Goal: Communication & Community: Answer question/provide support

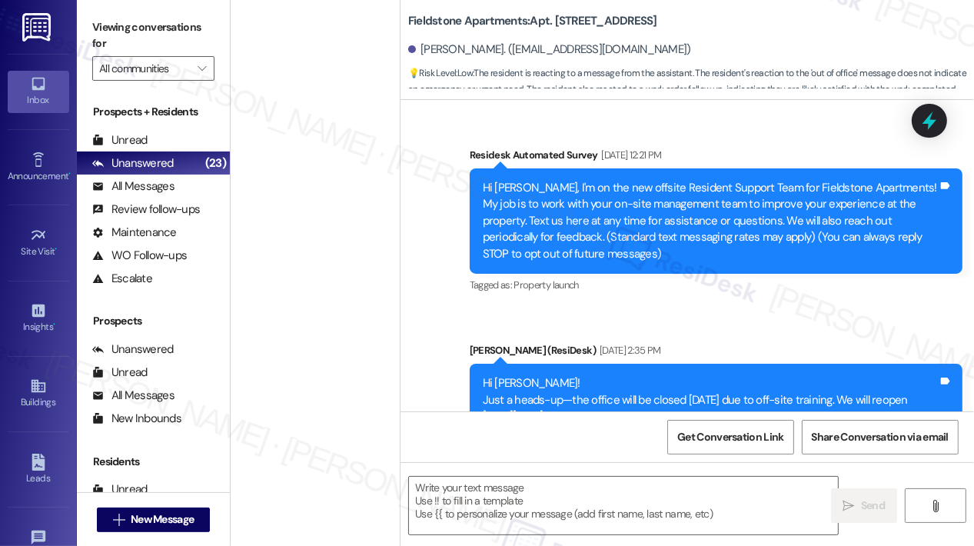
scroll to position [13286, 0]
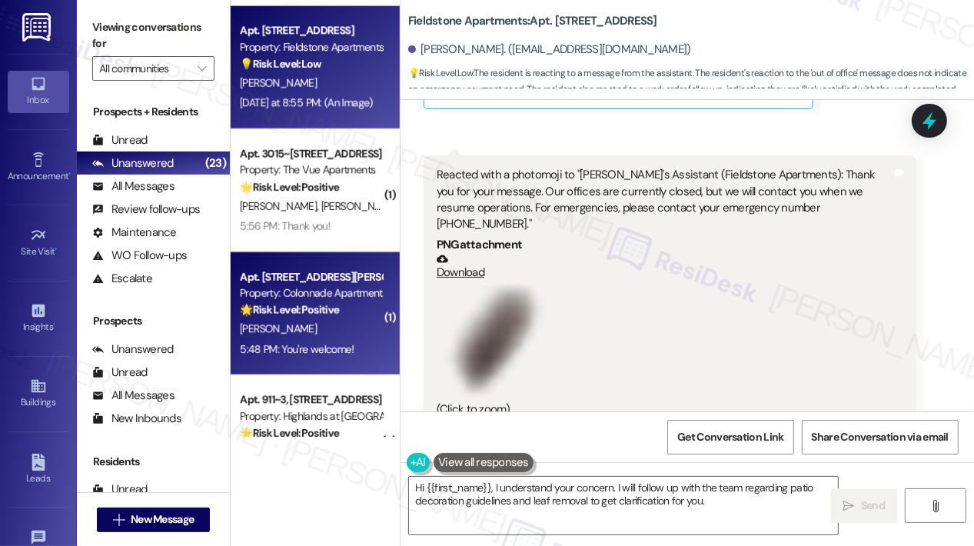
click at [324, 321] on div "[PERSON_NAME]" at bounding box center [310, 329] width 145 height 19
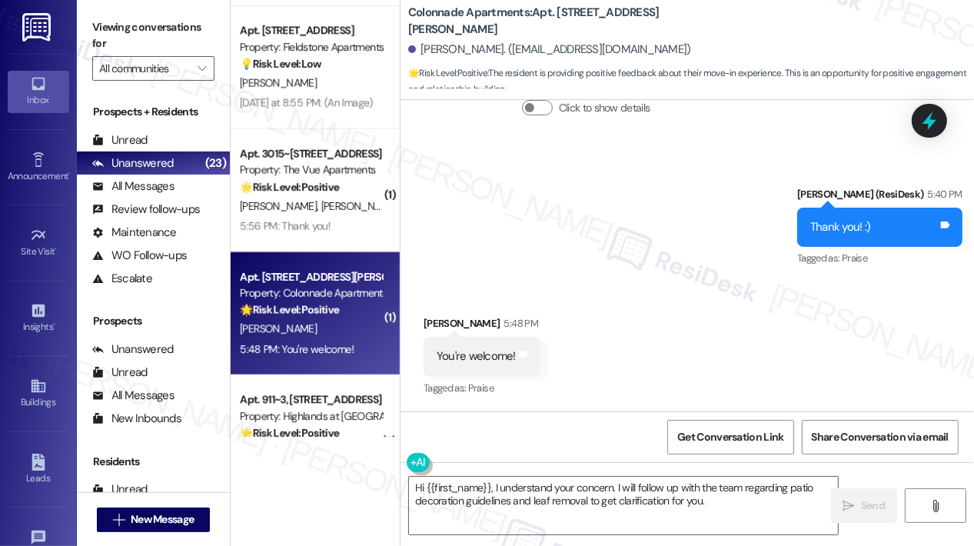
type textarea "Fetching suggested responses. Please feel free to read through the conversation…"
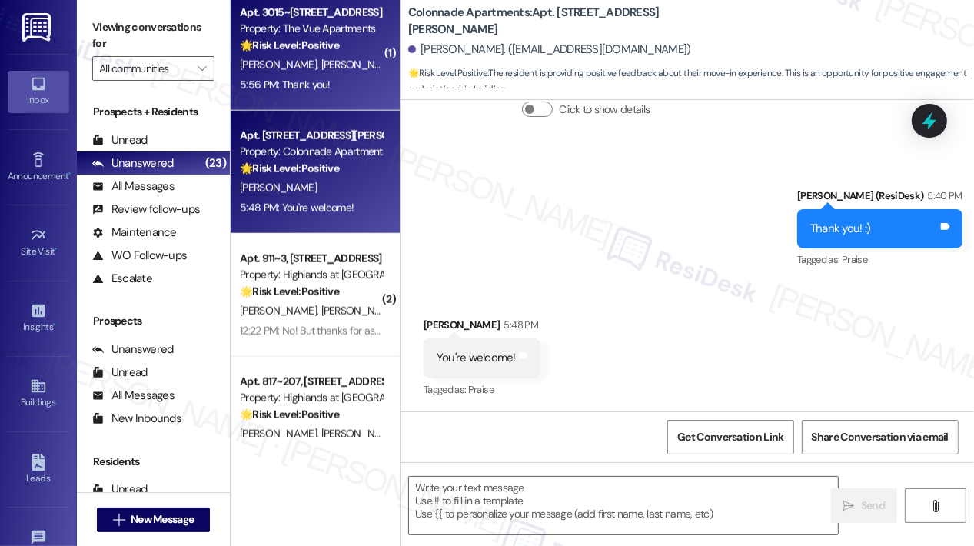
scroll to position [1578, 0]
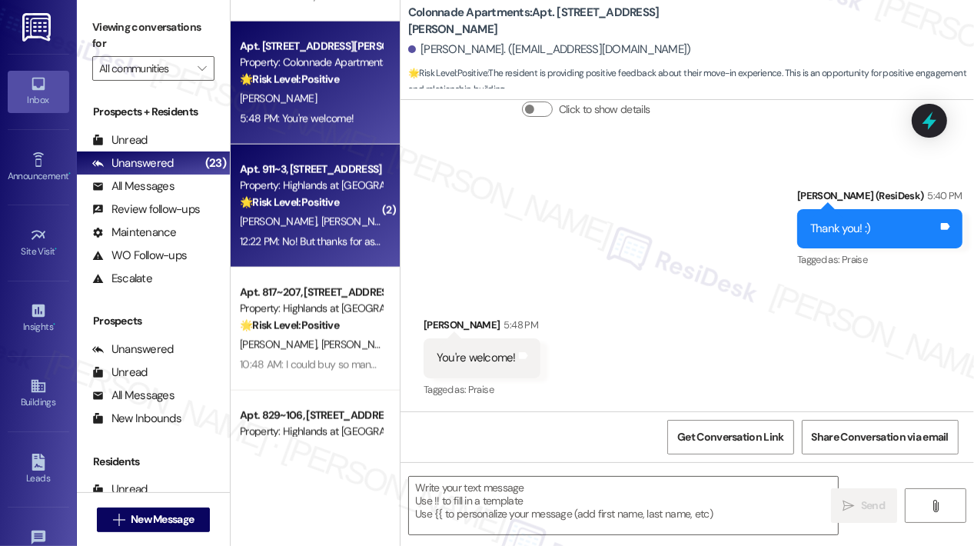
click at [298, 199] on strong "🌟 Risk Level: Positive" at bounding box center [289, 202] width 99 height 14
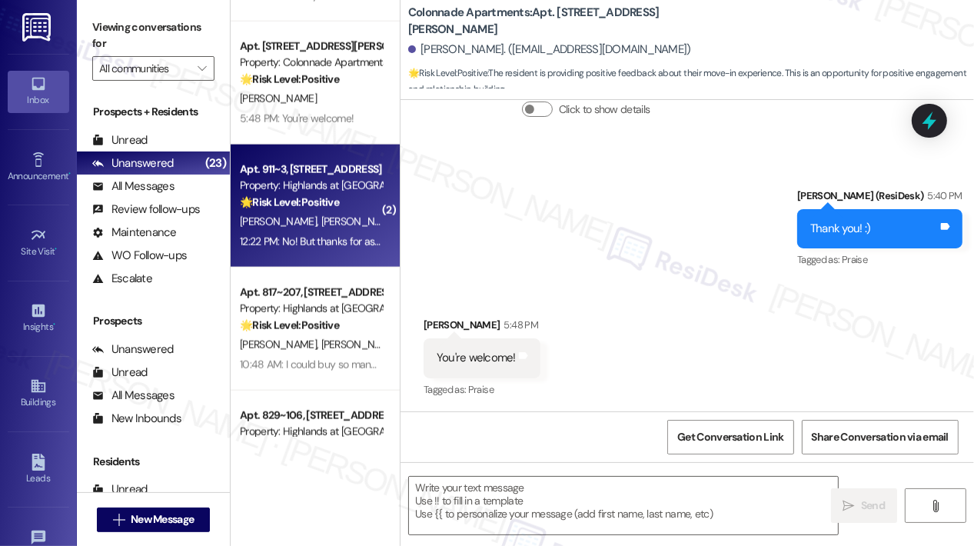
type textarea "Fetching suggested responses. Please feel free to read through the conversation…"
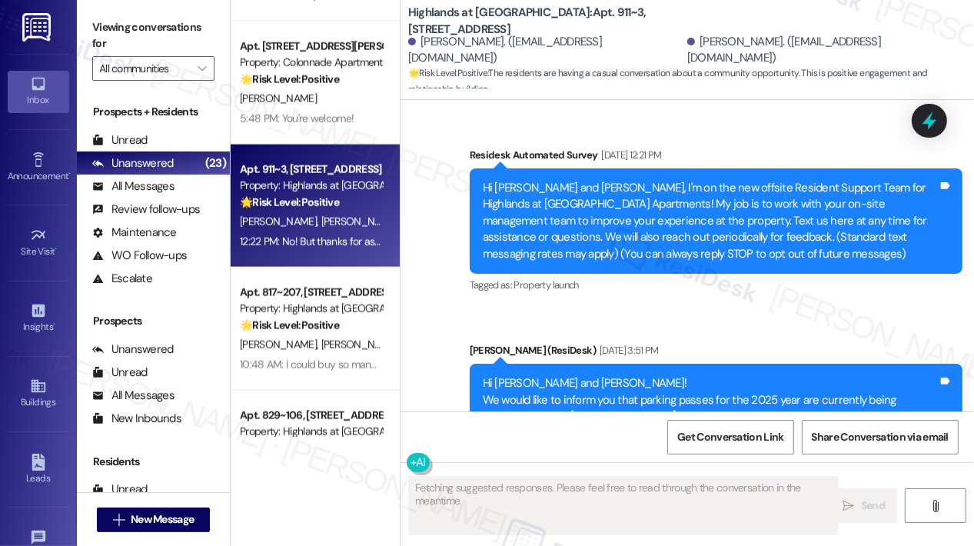
scroll to position [23381, 0]
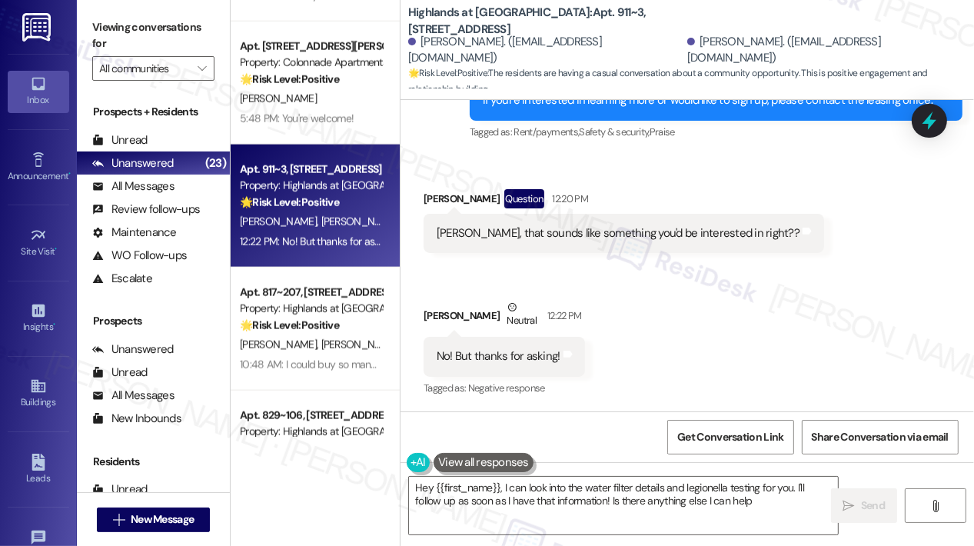
type textarea "Hey {{first_name}}, I can look into the water filter details and legionella tes…"
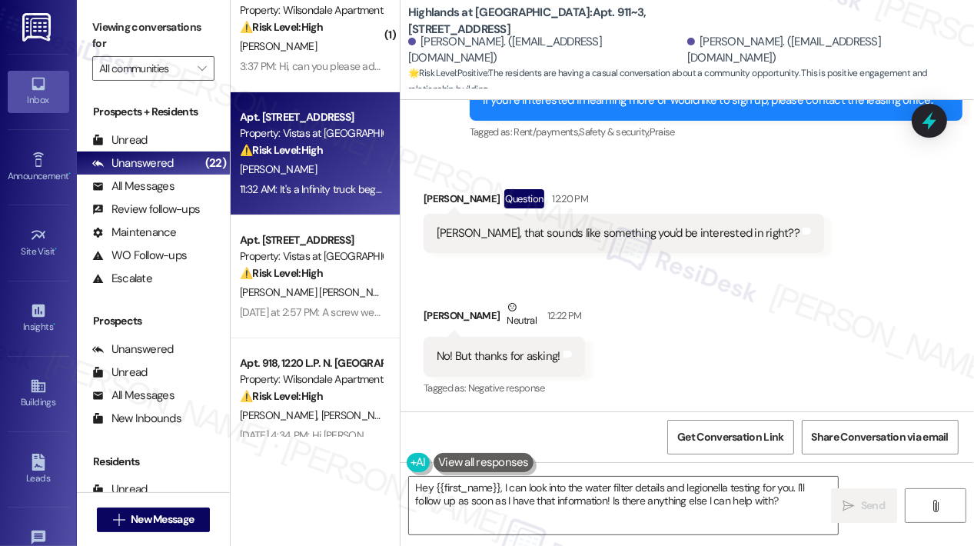
scroll to position [231, 0]
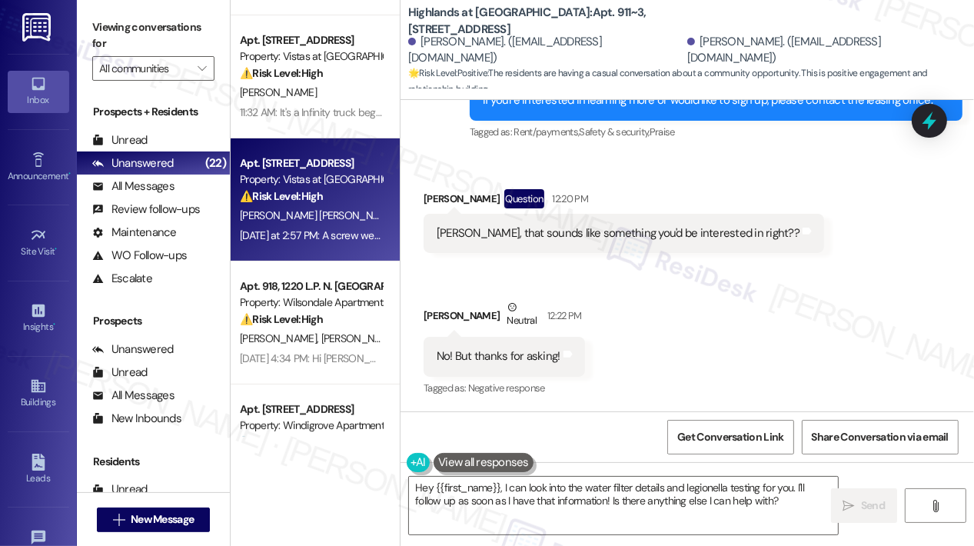
click at [317, 186] on div "Property: Vistas at [GEOGRAPHIC_DATA]" at bounding box center [311, 179] width 142 height 16
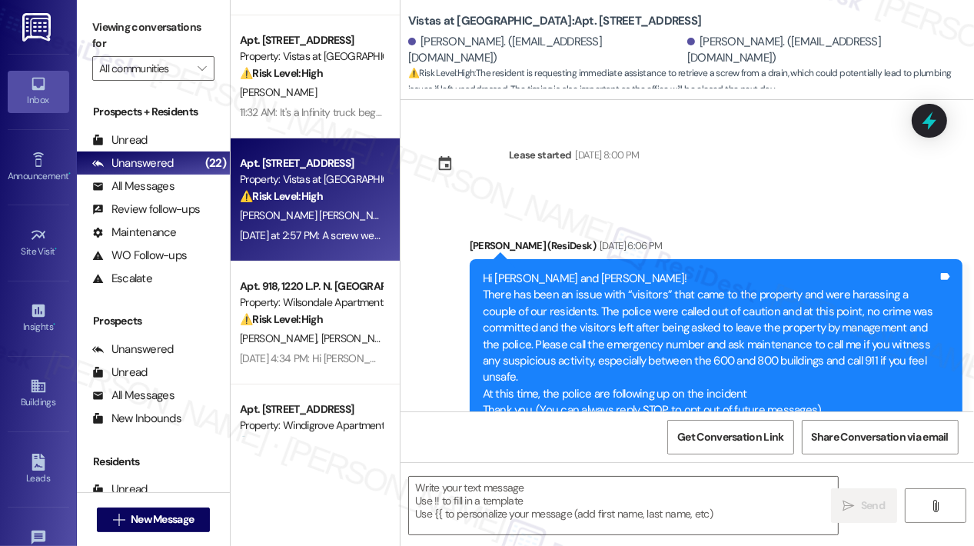
scroll to position [5884, 0]
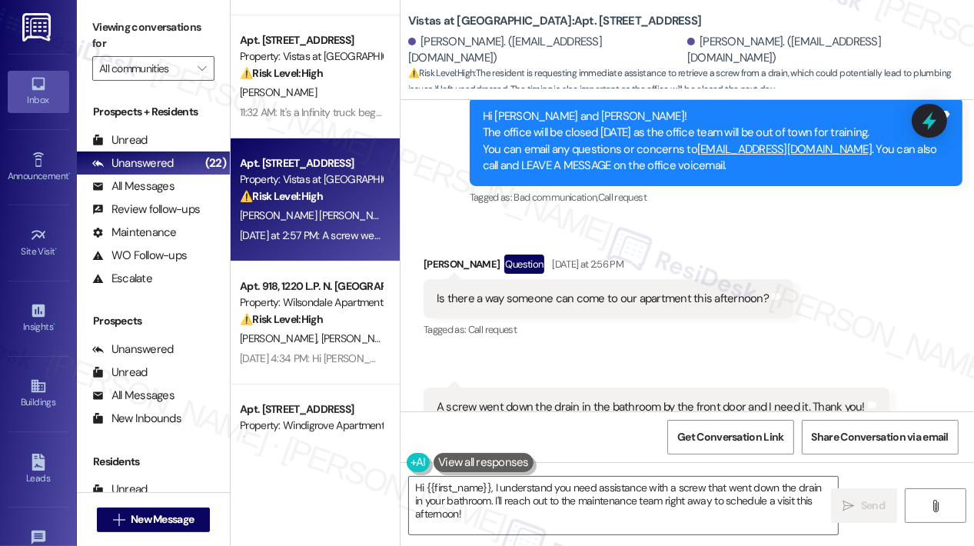
click at [673, 291] on div "Is there a way someone can come to our apartment this afternoon?" at bounding box center [603, 299] width 332 height 16
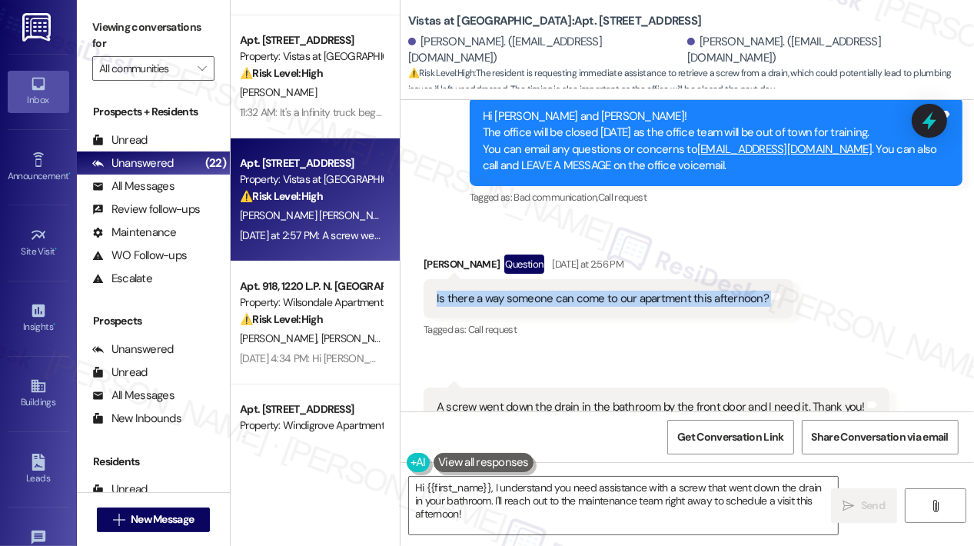
click at [673, 291] on div "Is there a way someone can come to our apartment this afternoon?" at bounding box center [603, 299] width 332 height 16
copy div "Is there a way someone can come to our apartment this afternoon? Tags and notes"
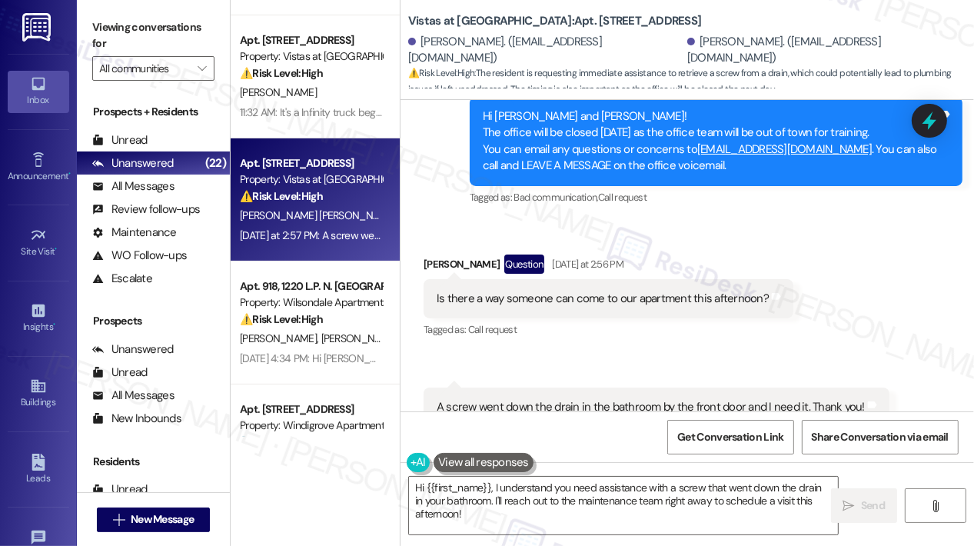
click at [657, 399] on div "A screw went down the drain in the bathroom by the front door and I need it. Th…" at bounding box center [651, 407] width 428 height 16
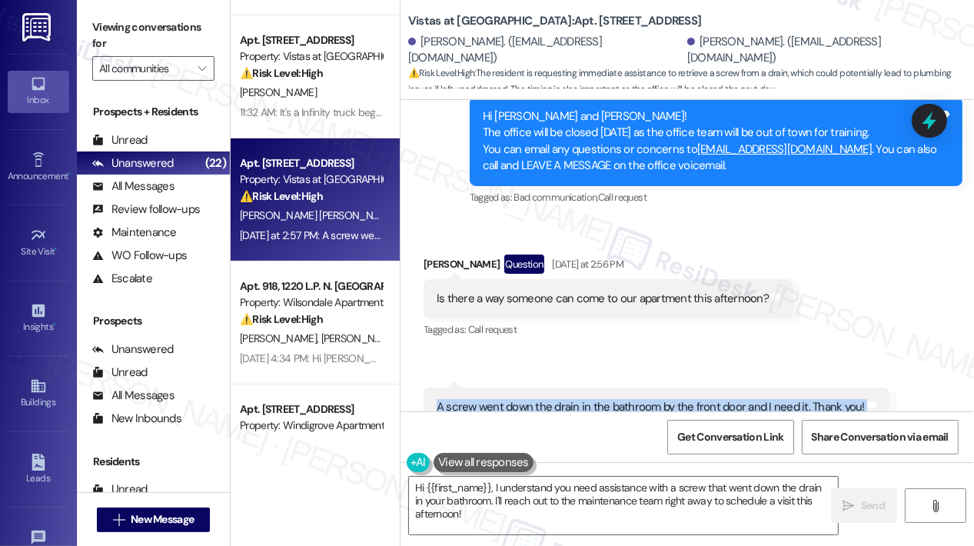
click at [657, 399] on div "A screw went down the drain in the bathroom by the front door and I need it. Th…" at bounding box center [651, 407] width 428 height 16
copy div "A screw went down the drain in the bathroom by the front door and I need it. Th…"
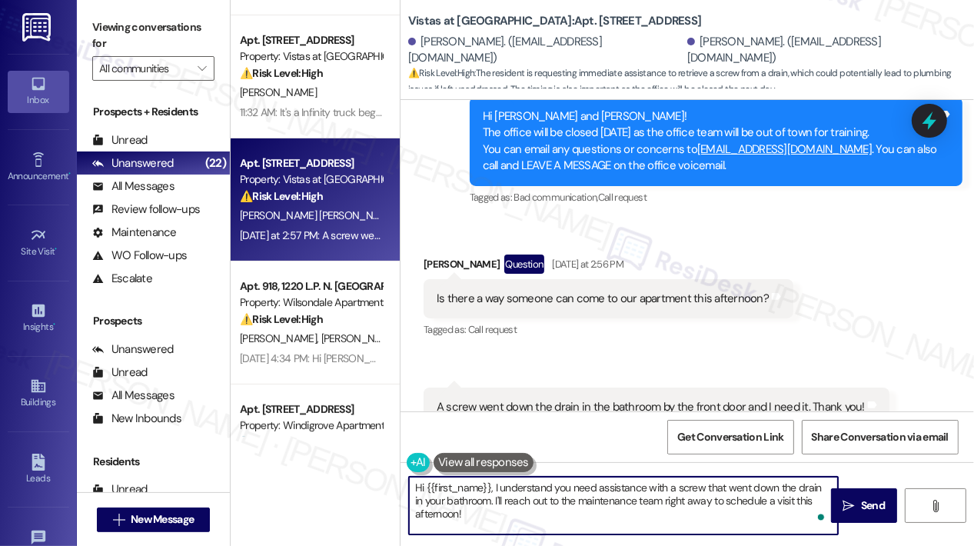
click at [488, 514] on textarea "Hi {{first_name}}, I understand you need assistance with a screw that went down…" at bounding box center [623, 506] width 429 height 58
drag, startPoint x: 583, startPoint y: 517, endPoint x: 494, endPoint y: 491, distance: 93.2
click at [494, 491] on textarea "Hi {{first_name}}, I understand you need assistance with a screw that went down…" at bounding box center [623, 506] width 429 height 58
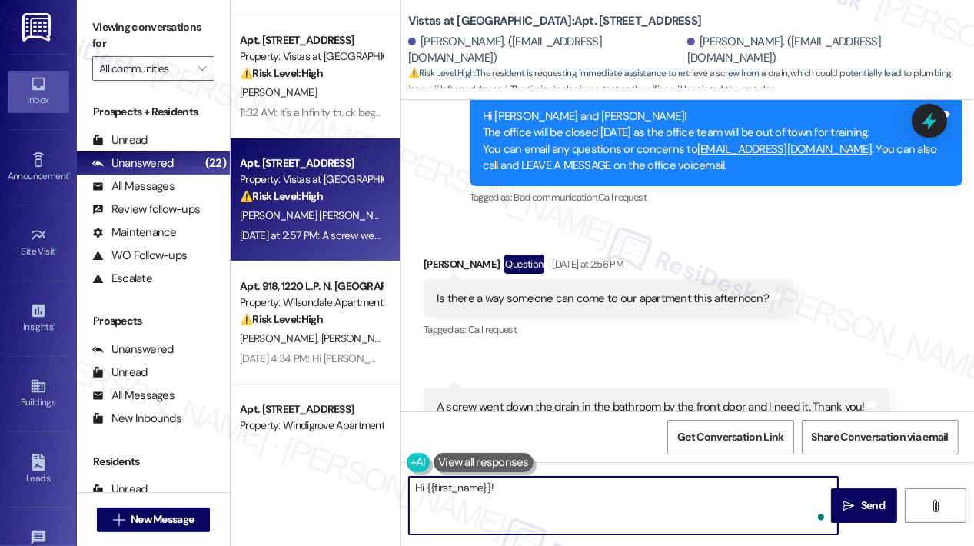
paste textarea "Thanks for letting us know! Do you still need help retrieving the screw from th…"
type textarea "Hi {{first_name}}! Thanks for letting us know! Do you still need help retrievin…"
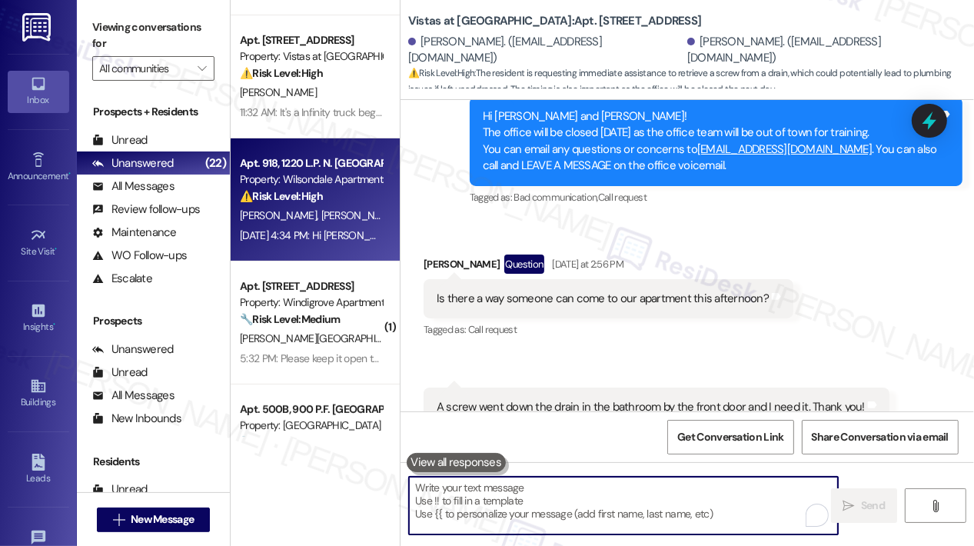
click at [321, 236] on div "[DATE] 4:34 PM: Hi [PERSON_NAME] all us well. I gave a question.. When they cam…" at bounding box center [842, 235] width 1204 height 14
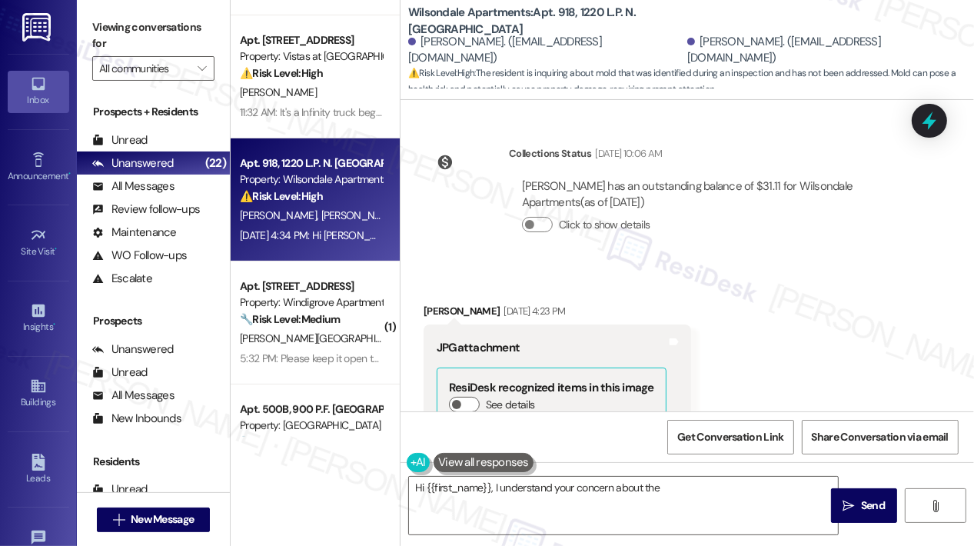
scroll to position [6935, 0]
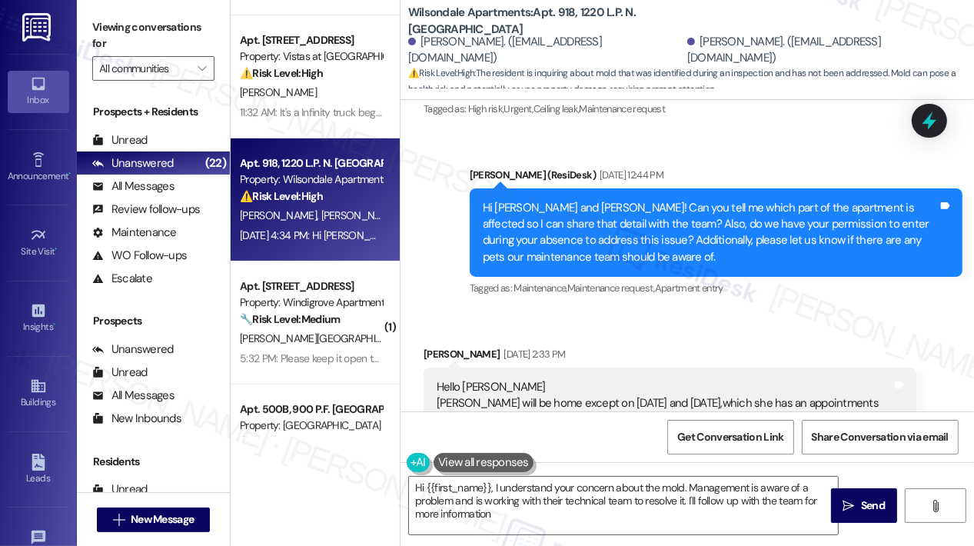
type textarea "Hi {{first_name}}, I understand your concern about the mold. Management is awar…"
click at [803, 311] on div "Received via SMS [PERSON_NAME] [DATE] 2:33 PM Hello [PERSON_NAME] [PERSON_NAME]…" at bounding box center [688, 436] width 574 height 251
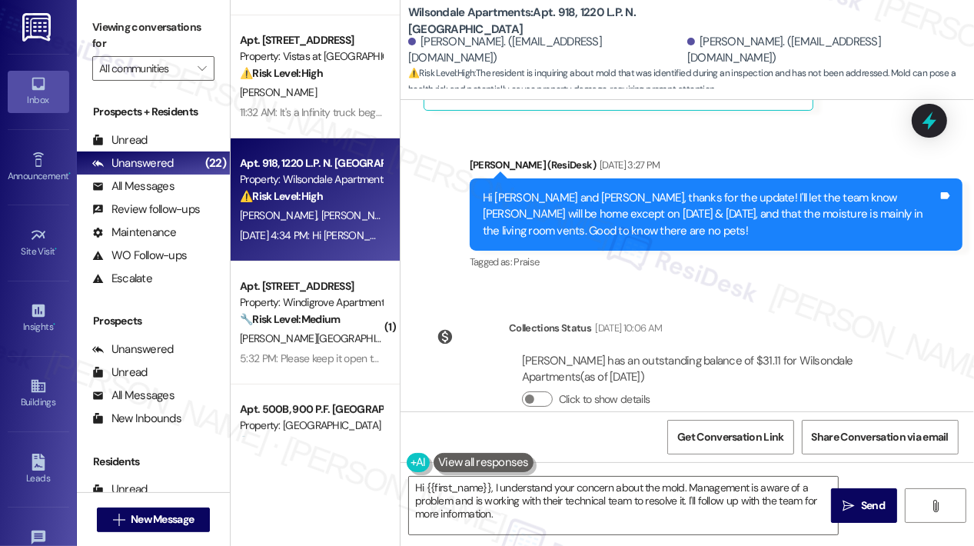
scroll to position [7412, 0]
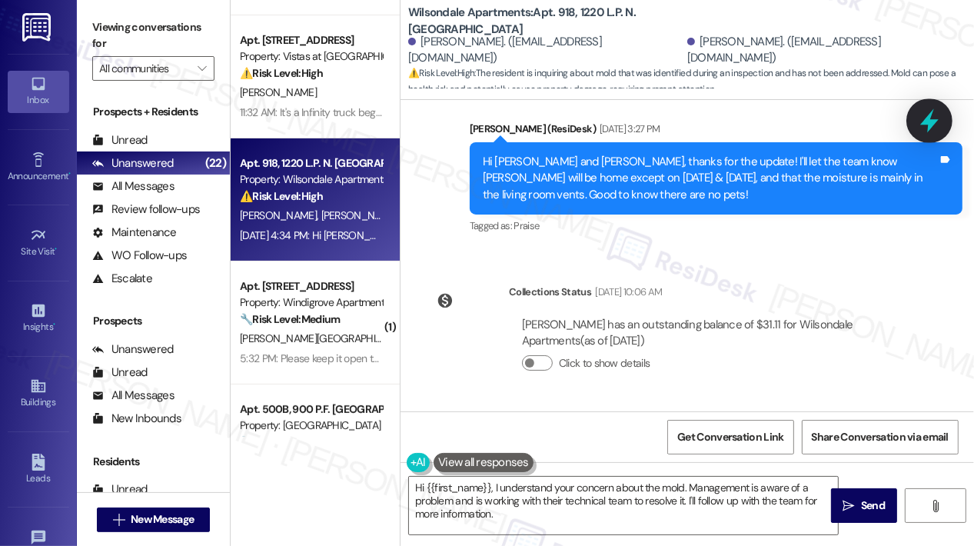
click at [926, 117] on icon at bounding box center [929, 121] width 26 height 26
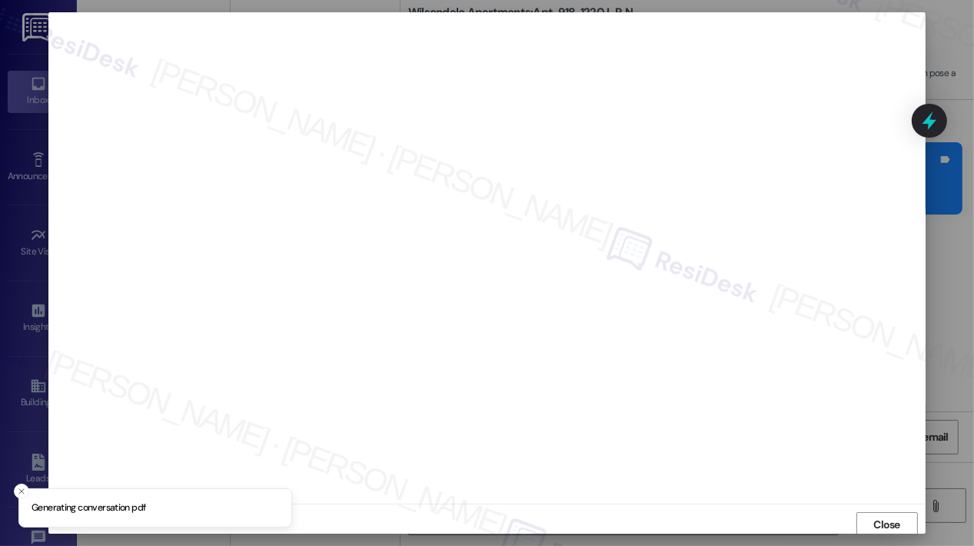
scroll to position [3, 0]
click at [876, 517] on span "Close" at bounding box center [886, 522] width 27 height 16
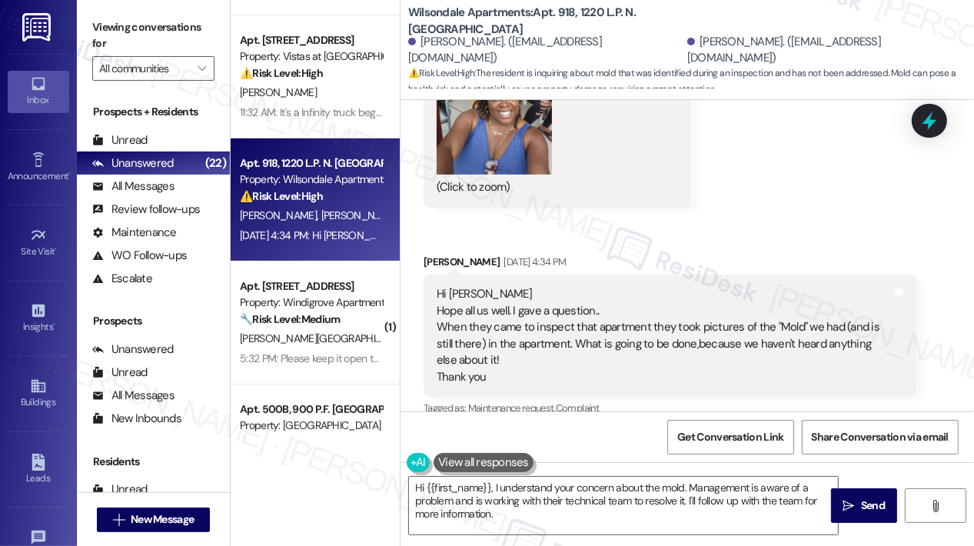
scroll to position [8027, 0]
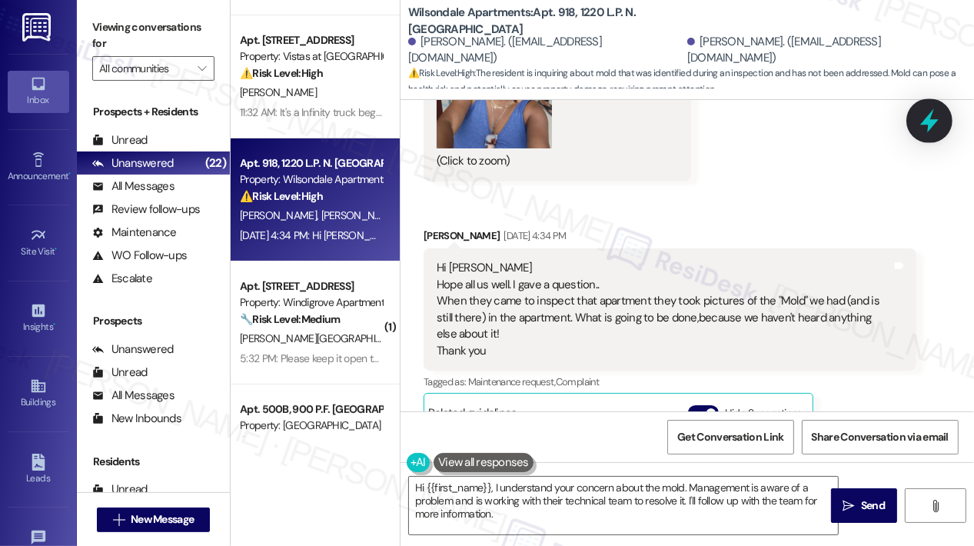
click at [939, 108] on icon at bounding box center [929, 121] width 26 height 26
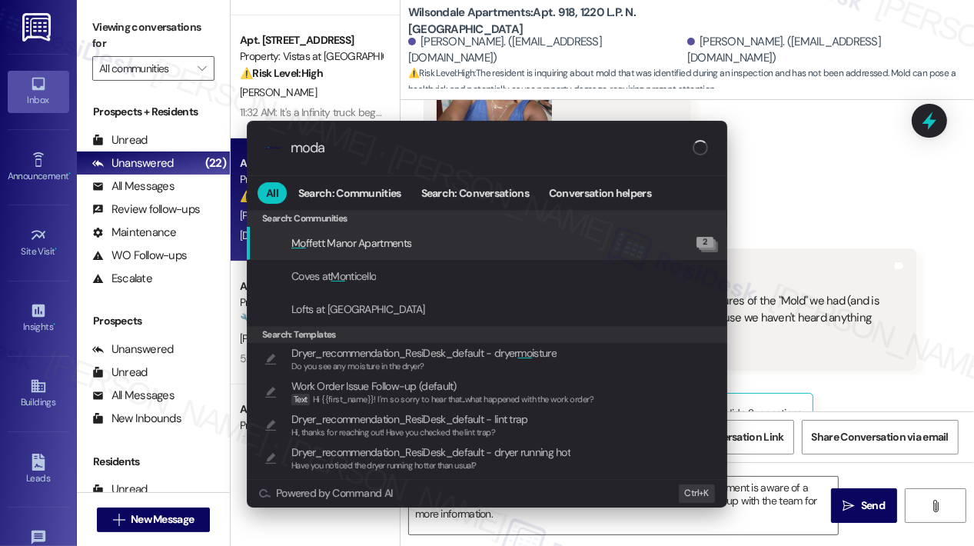
type input "modal"
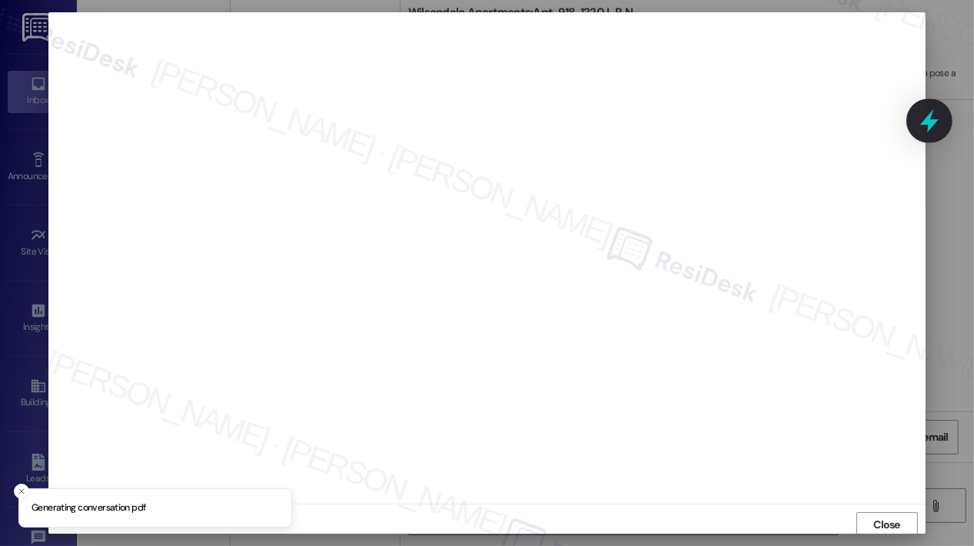
scroll to position [3, 0]
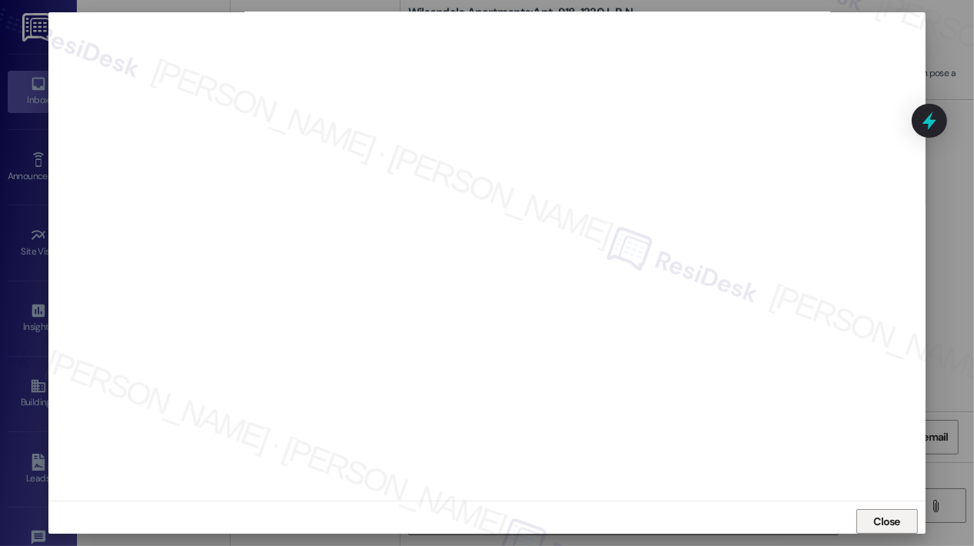
click at [886, 519] on span "Close" at bounding box center [886, 522] width 27 height 16
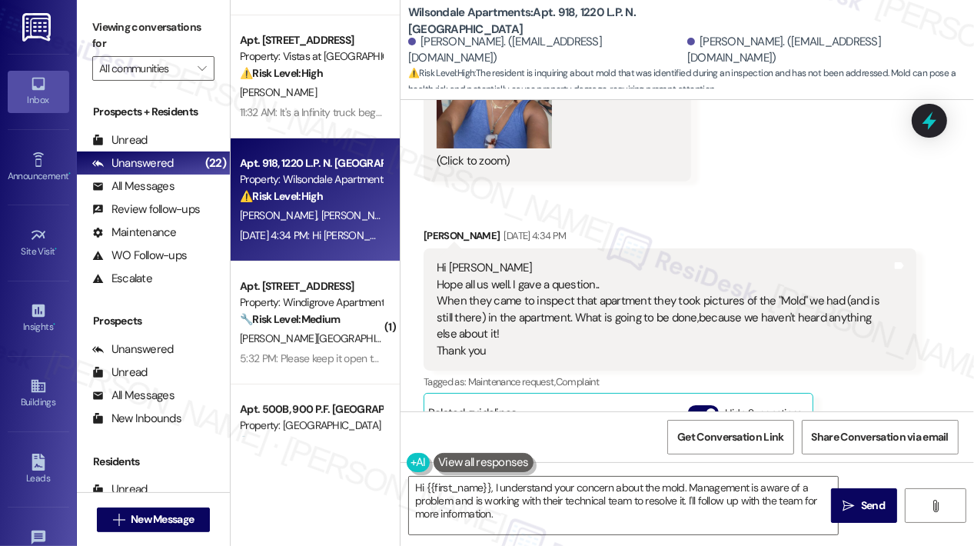
scroll to position [8104, 0]
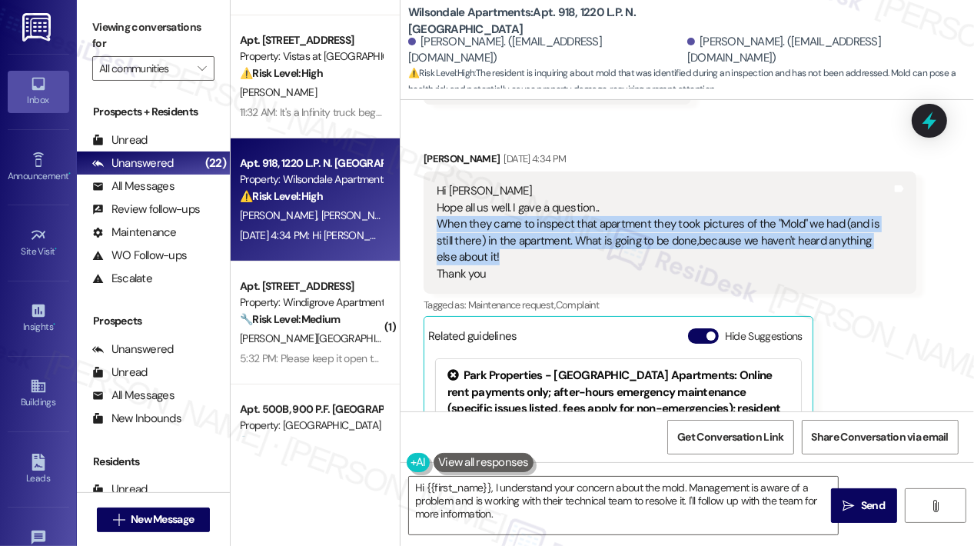
drag, startPoint x: 502, startPoint y: 221, endPoint x: 438, endPoint y: 188, distance: 71.9
click at [438, 188] on div "Hi [PERSON_NAME] all us well. I gave a question.. When they came to inspect tha…" at bounding box center [664, 232] width 455 height 99
copy div "When they came to inspect that apartment they took pictures of the "Mold" we ha…"
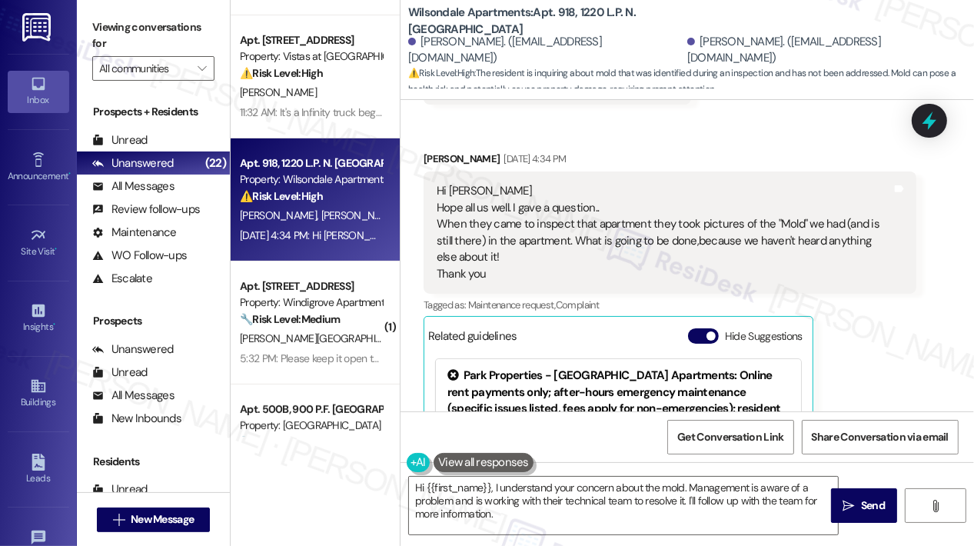
click at [884, 350] on div "[PERSON_NAME] [DATE] 4:34 PM Hi [PERSON_NAME] all us well. I gave a question.. …" at bounding box center [670, 363] width 493 height 424
click at [940, 122] on icon at bounding box center [929, 121] width 26 height 26
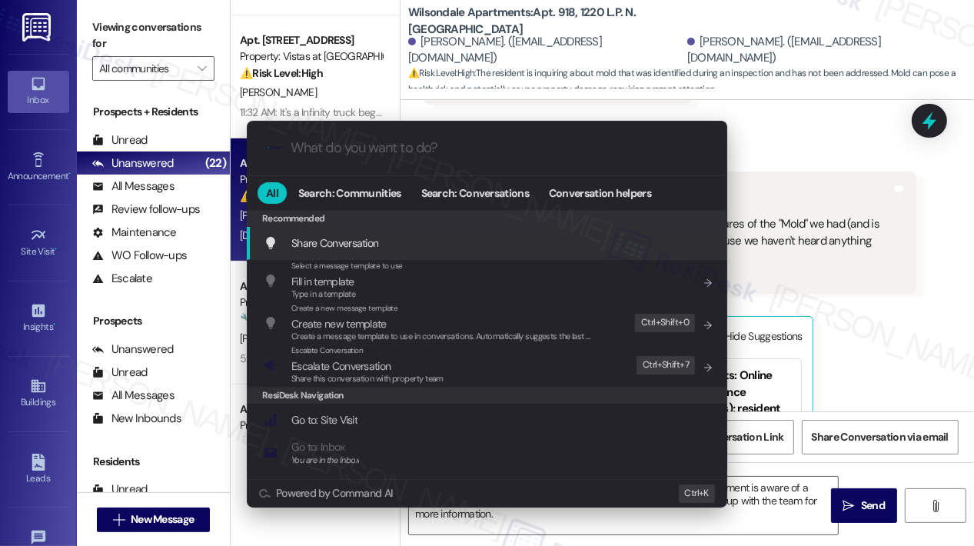
click at [904, 339] on div ".cls-1{fill:#0a055f;}.cls-2{fill:#0cc4c4;} resideskLogoBlueOrange All Search: C…" at bounding box center [487, 273] width 974 height 546
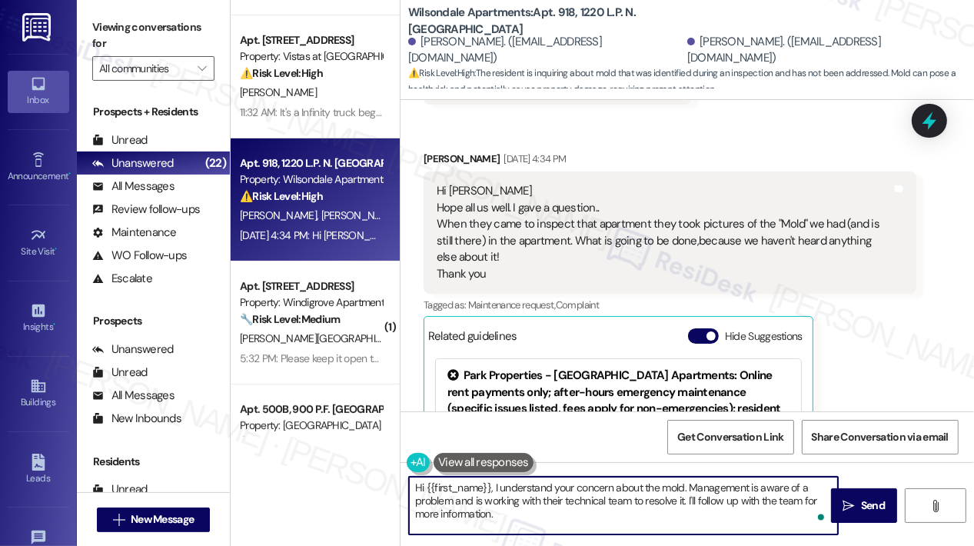
drag, startPoint x: 630, startPoint y: 530, endPoint x: 492, endPoint y: 492, distance: 143.4
click at [492, 492] on textarea "Hi {{first_name}}, I understand your concern about the mold. Management is awar…" at bounding box center [623, 506] width 429 height 58
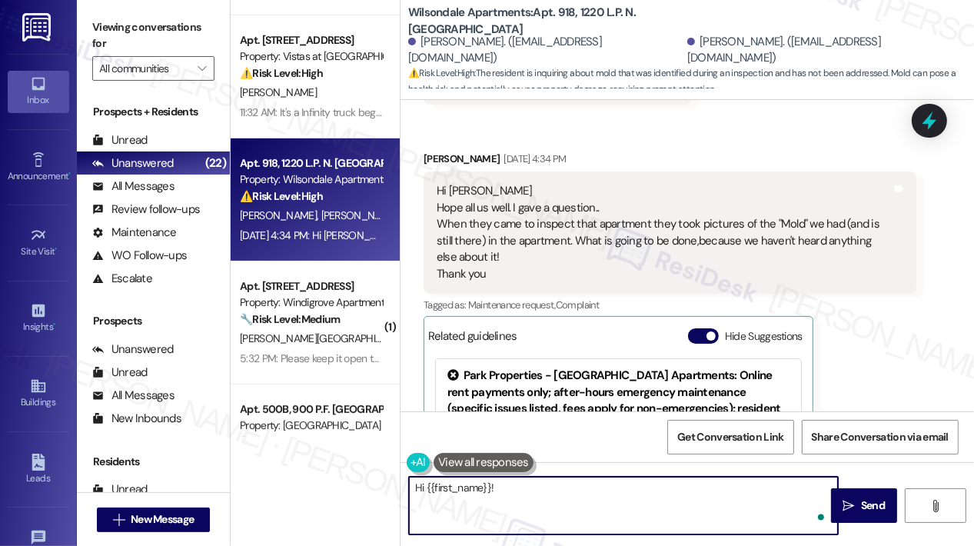
paste textarea "Thanks for reaching out—I’m sorry to hear the issue is still ongoing. I’ll go a…"
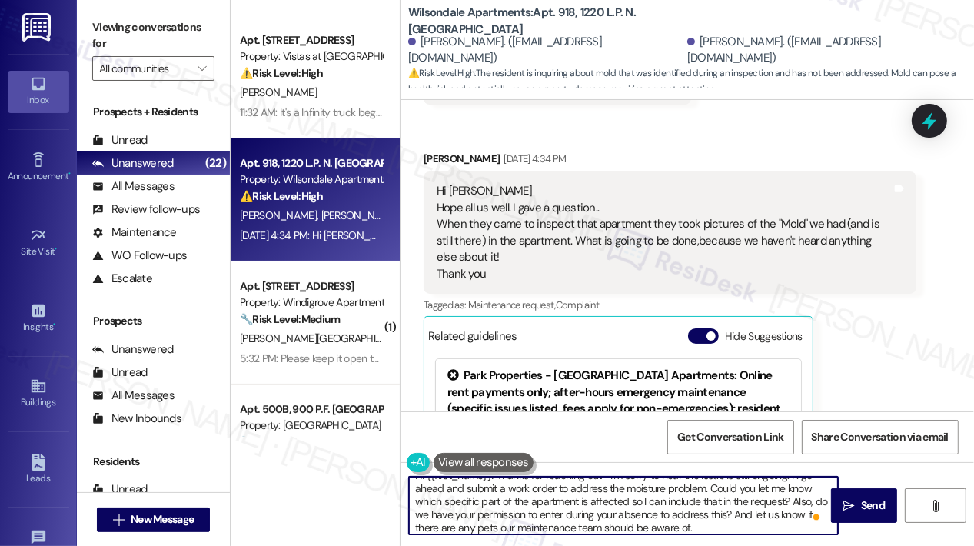
scroll to position [0, 0]
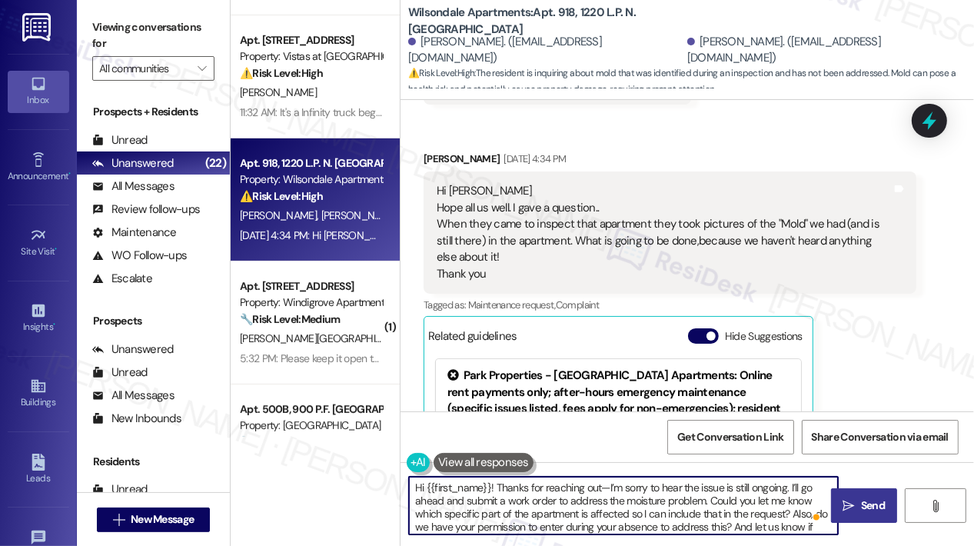
type textarea "Hi {{first_name}}! Thanks for reaching out—I’m sorry to hear the issue is still…"
click at [861, 507] on span "Send" at bounding box center [873, 505] width 24 height 16
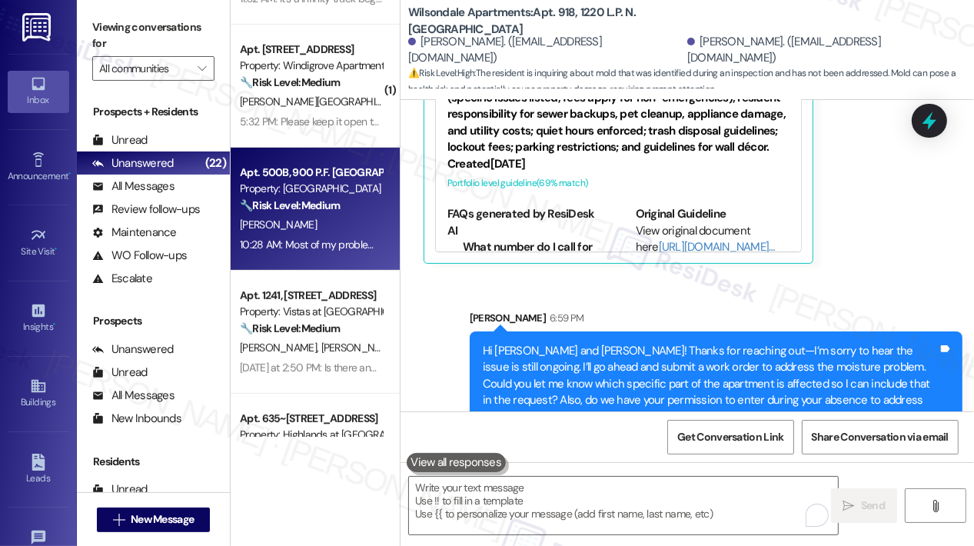
scroll to position [384, 0]
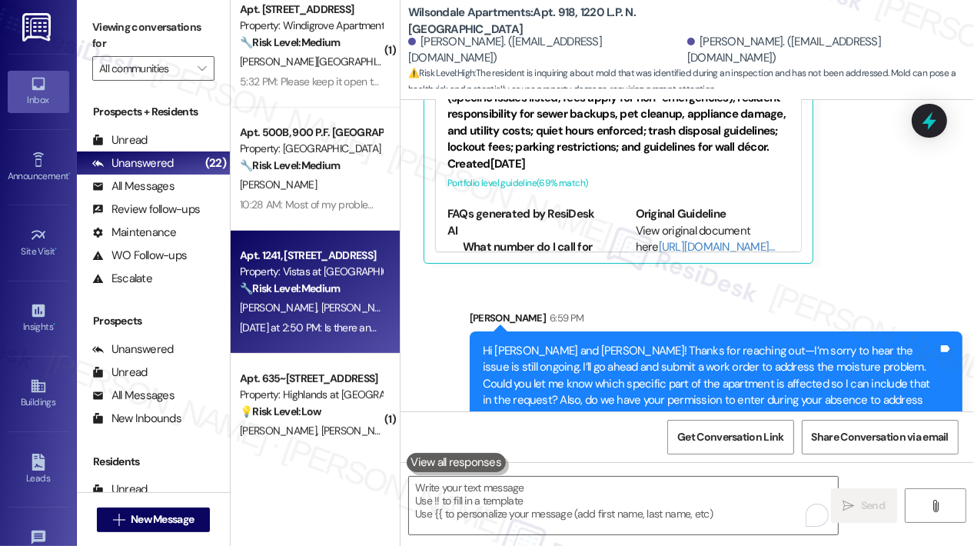
click at [344, 325] on div "[DATE] at 2:50 PM: Is there any update on the cleaning of the egg mess? [DATE] …" at bounding box center [400, 328] width 321 height 14
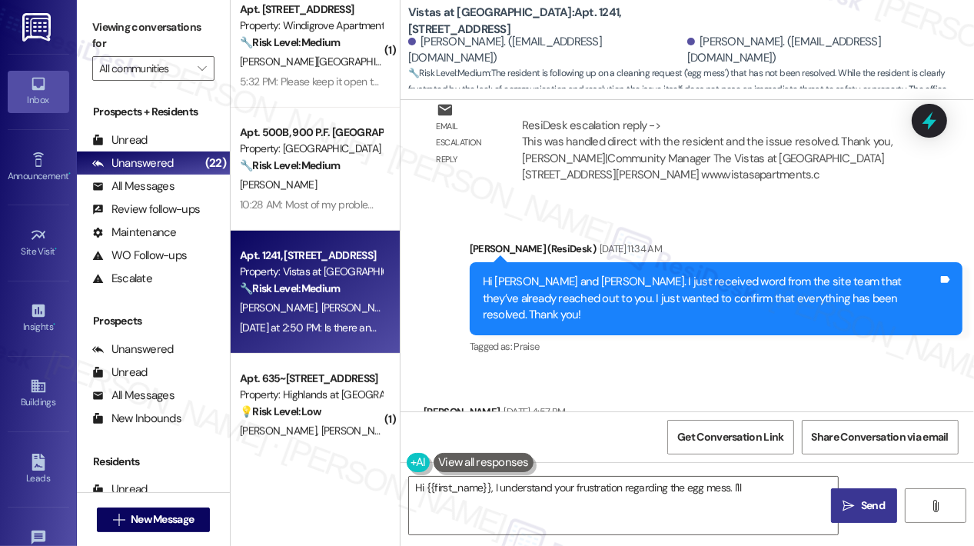
scroll to position [19024, 0]
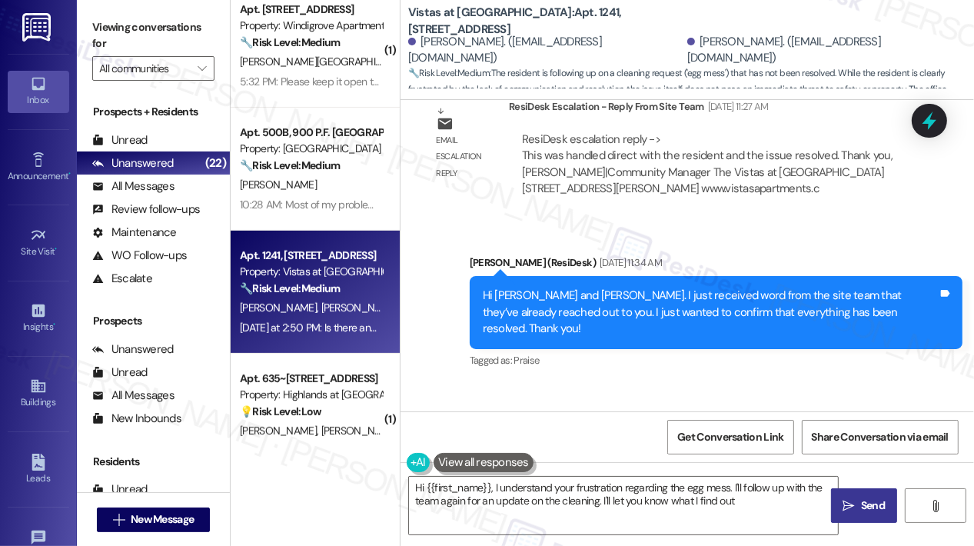
type textarea "Hi {{first_name}}, I understand your frustration regarding the egg mess. I'll f…"
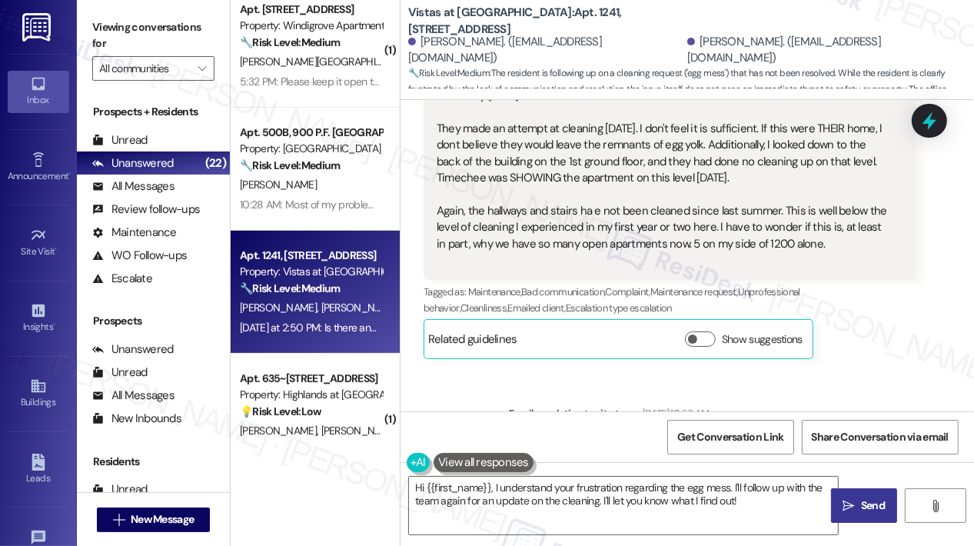
click at [587, 438] on div "ResiDesk escalation to site team -> Risk Level: High risk Topics: Request for C…" at bounding box center [712, 479] width 381 height 82
drag, startPoint x: 597, startPoint y: 277, endPoint x: 559, endPoint y: 261, distance: 41.0
click at [559, 438] on div "ResiDesk escalation to site team -> Risk Level: High risk Topics: Request for C…" at bounding box center [712, 479] width 381 height 82
copy div "Request for Cleanup of Egg Vandalism on Property (Concrete and Stair Landings)"
click at [940, 118] on icon at bounding box center [929, 121] width 26 height 26
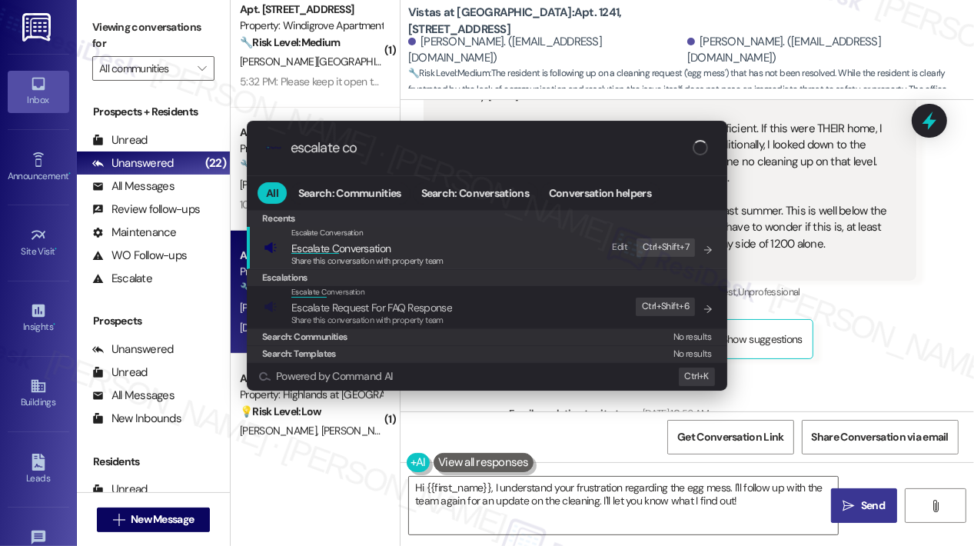
type input "escalate con"
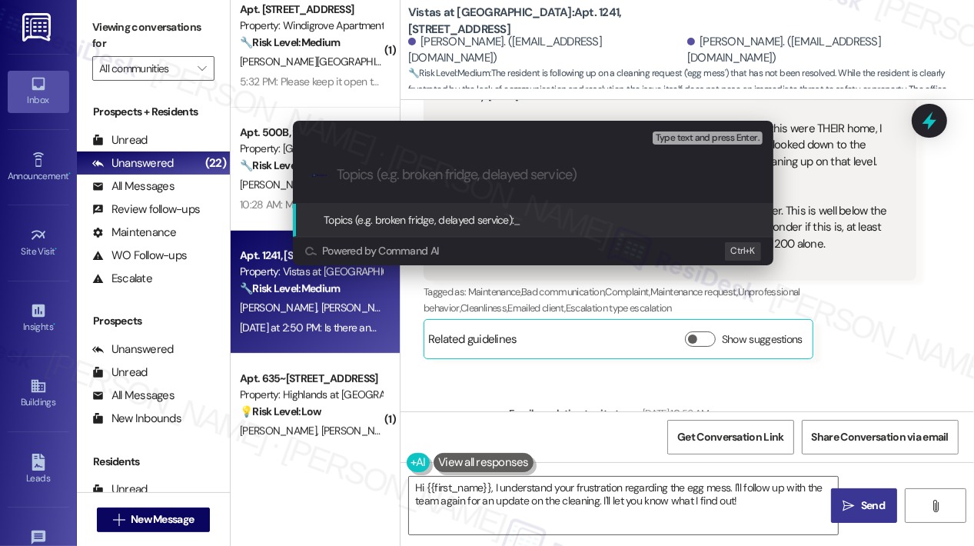
paste input "Request for Cleanup of Egg Vandalism on Property (Concrete and Stair Landings)"
type input "Request for Cleanup of Egg Vandalism on Property (Concrete and Stair Landings)"
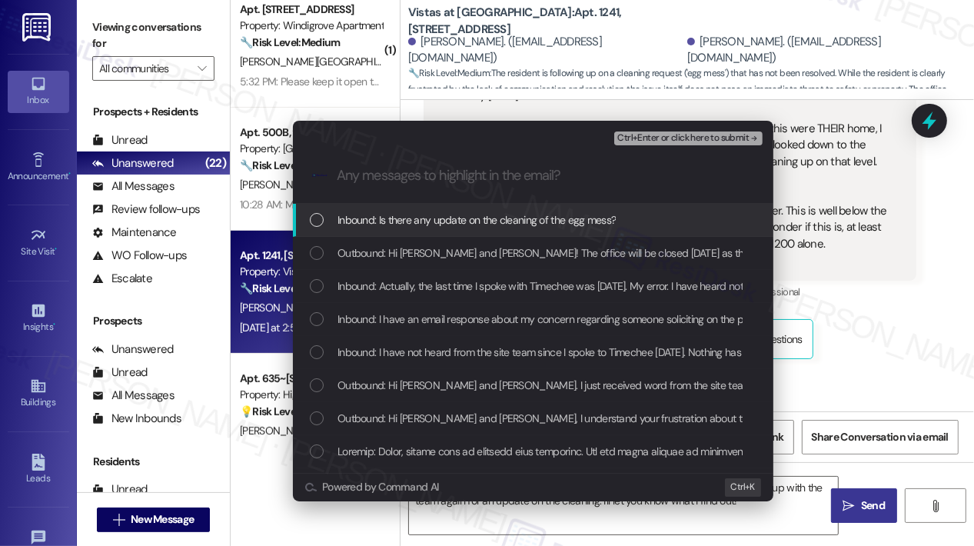
click at [563, 215] on span "Inbound: Is there any update on the cleaning of the egg mess?" at bounding box center [477, 219] width 278 height 17
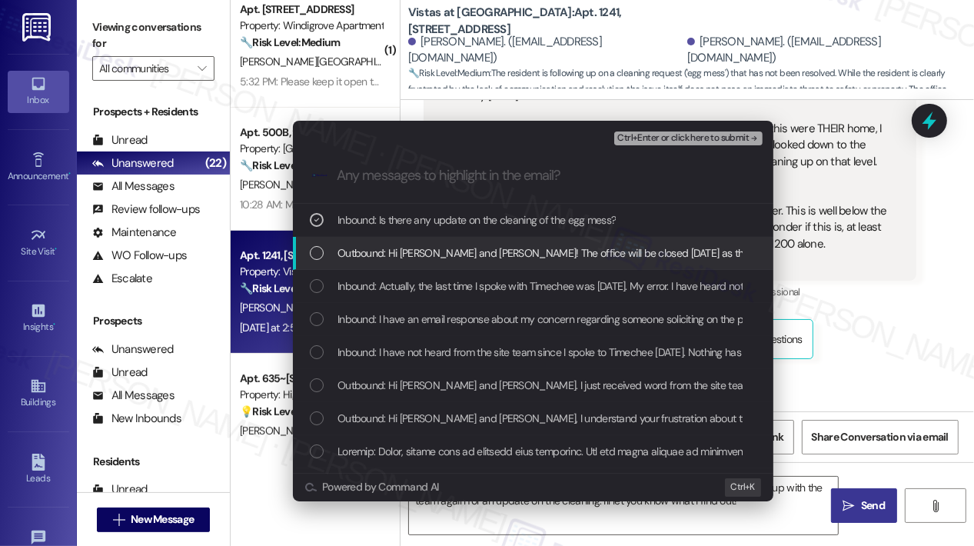
click at [571, 241] on div "Outbound: Hi [PERSON_NAME] and [PERSON_NAME]! The office will be closed [DATE] …" at bounding box center [533, 253] width 481 height 33
click at [571, 259] on span "Outbound: Hi [PERSON_NAME] and [PERSON_NAME]! The office will be closed [DATE] …" at bounding box center [962, 252] width 1249 height 17
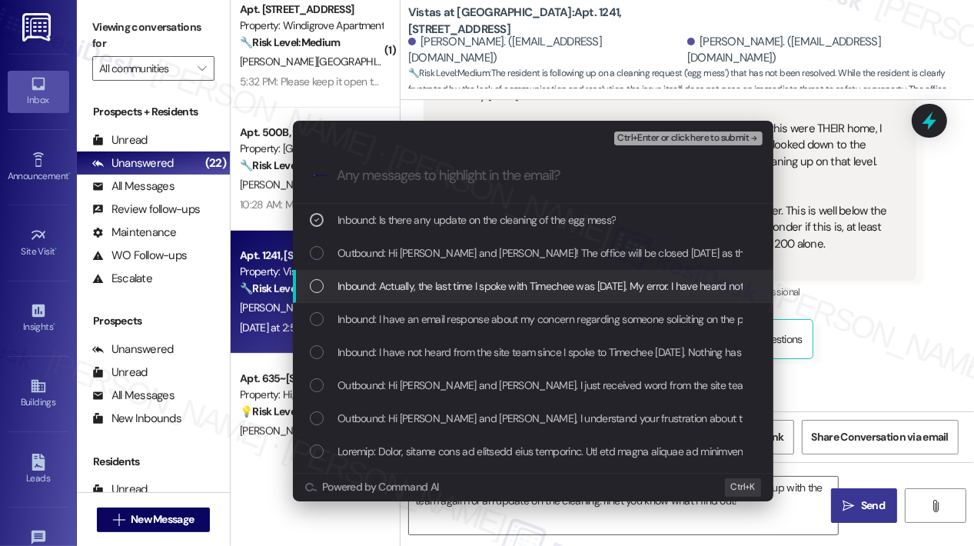
click at [564, 297] on div "Inbound: Actually, the last time I spoke with Timechee was [DATE]. My error. I …" at bounding box center [533, 286] width 481 height 33
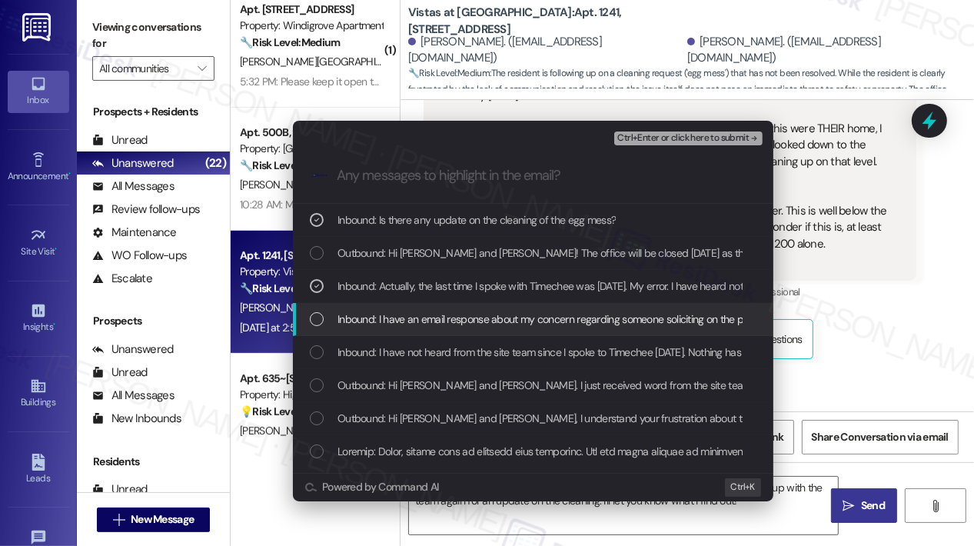
click at [567, 321] on span "Inbound: I have an email response about my concern regarding someone soliciting…" at bounding box center [763, 319] width 850 height 17
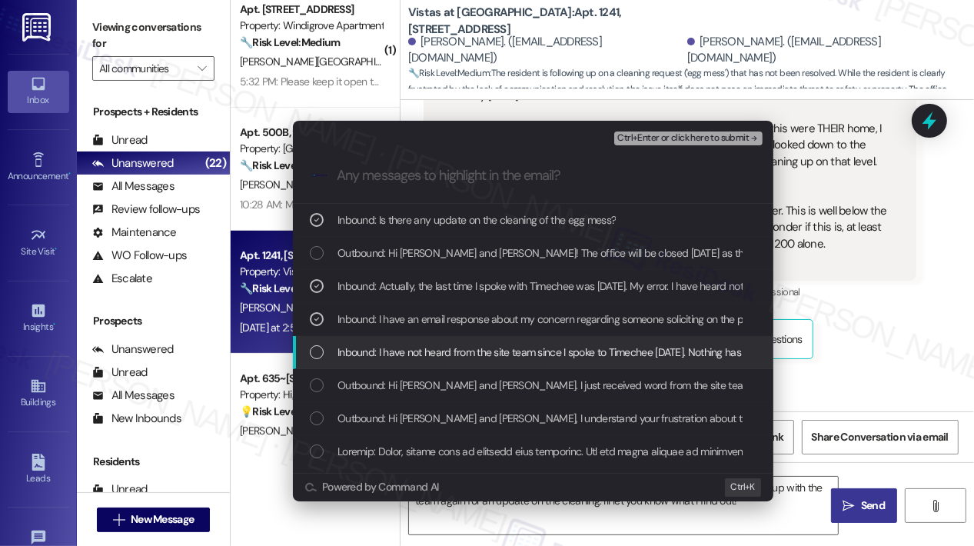
click at [567, 344] on span "Inbound: I have not heard from the site team since I spoke to Timechee [DATE]. …" at bounding box center [595, 352] width 514 height 17
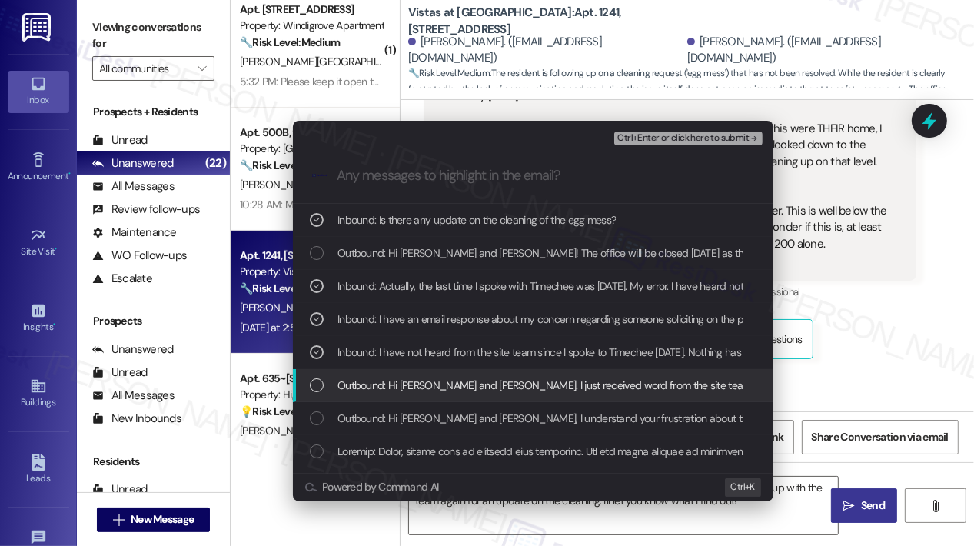
click at [571, 381] on span "Outbound: Hi [PERSON_NAME] and [PERSON_NAME]. I just received word from the sit…" at bounding box center [793, 385] width 910 height 17
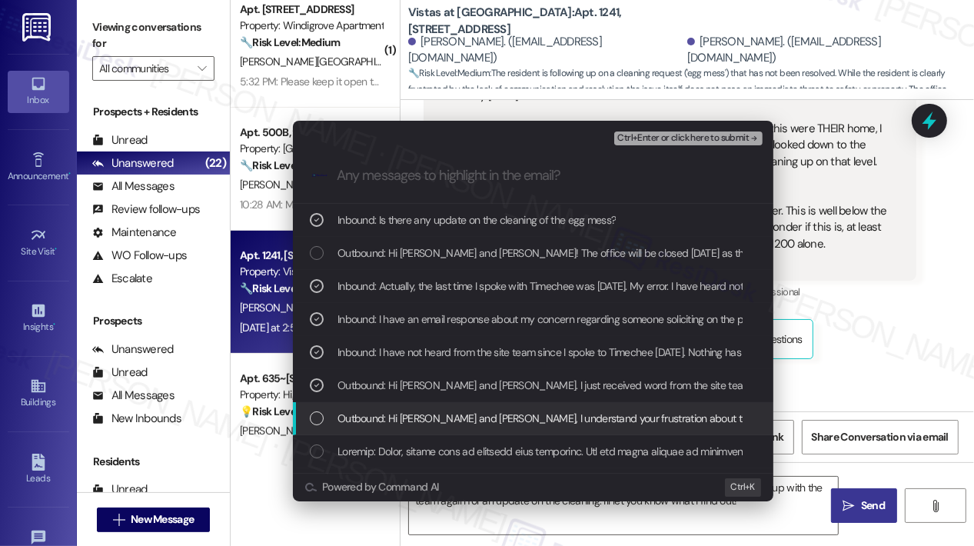
click at [574, 420] on span "Outbound: Hi [PERSON_NAME] and [PERSON_NAME], I understand your frustration abo…" at bounding box center [954, 418] width 1232 height 17
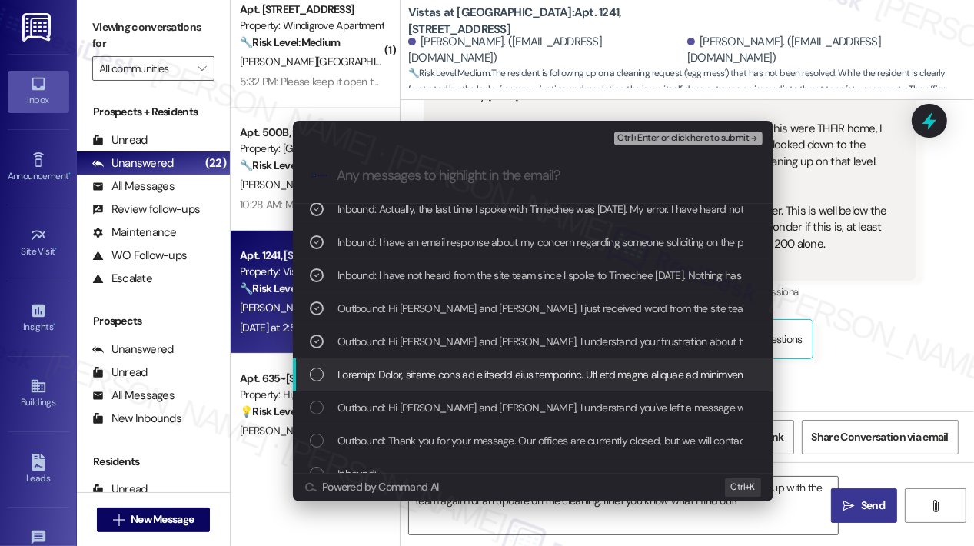
scroll to position [154, 0]
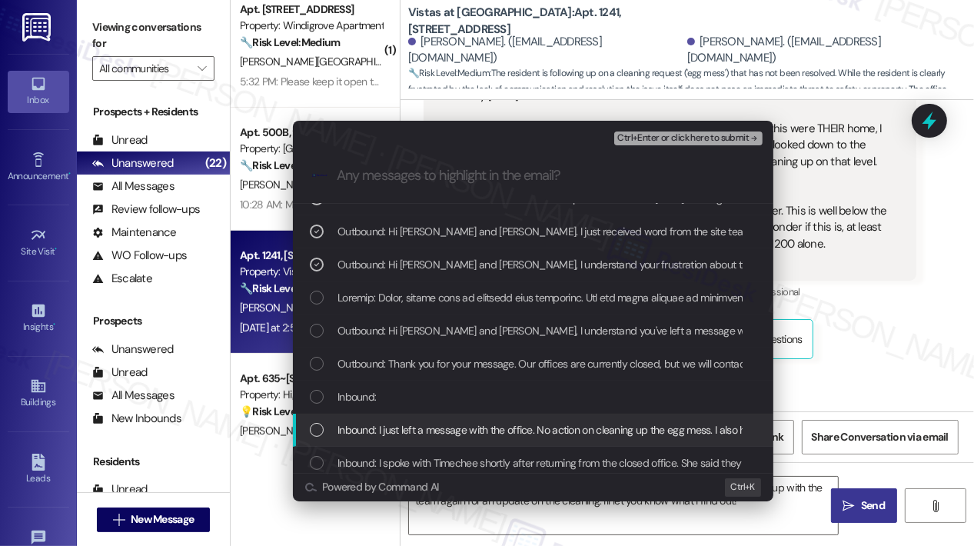
click at [573, 427] on span "Inbound: I just left a message with the office. No action on cleaning up the eg…" at bounding box center [741, 429] width 807 height 17
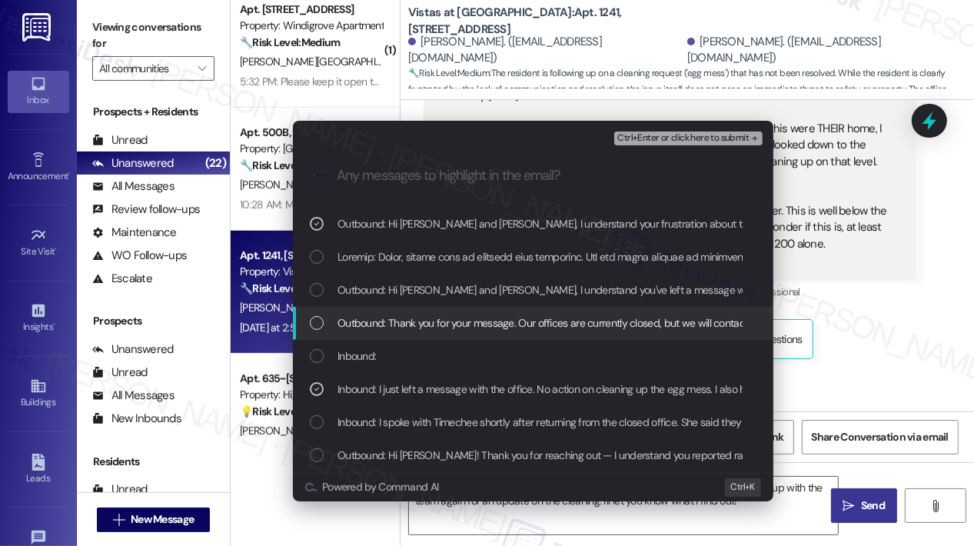
scroll to position [231, 0]
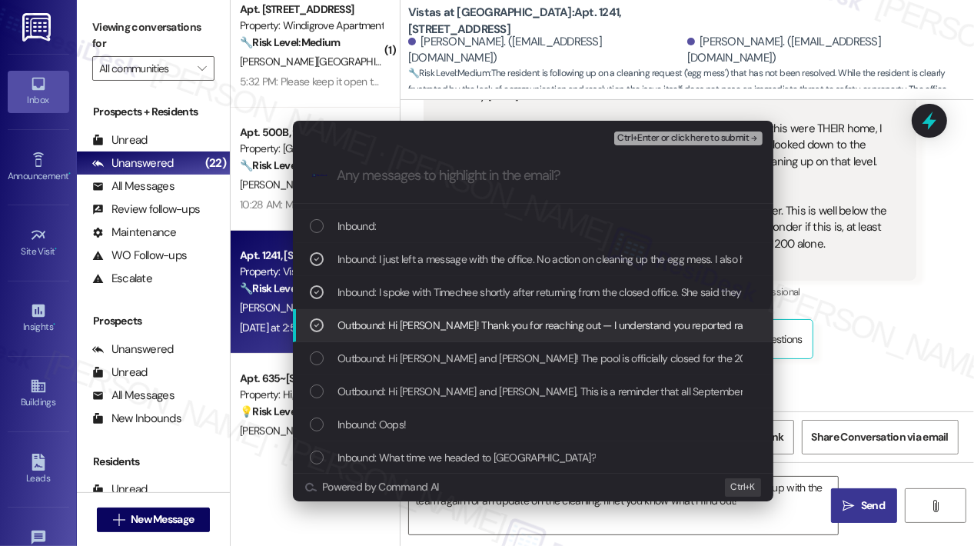
scroll to position [308, 0]
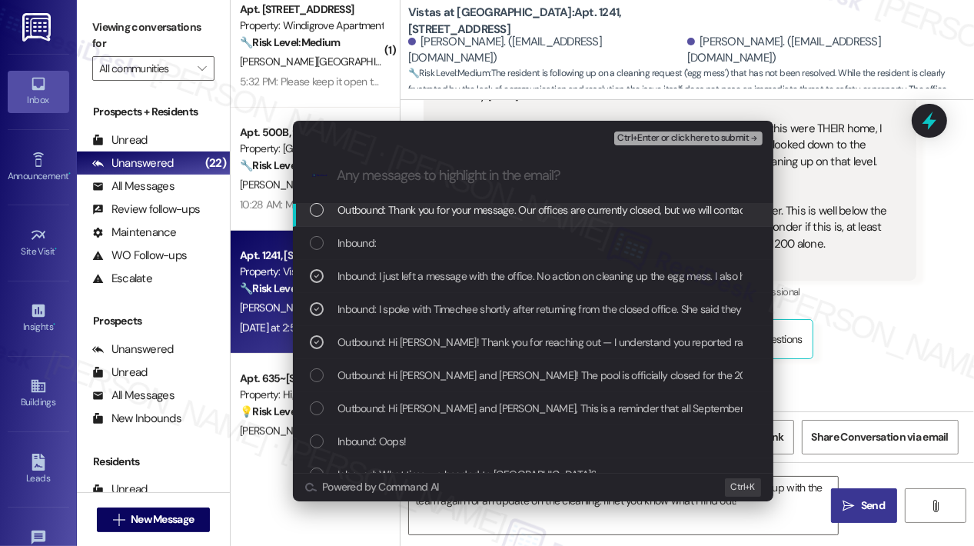
click at [661, 139] on span "Ctrl+Enter or click here to submit" at bounding box center [682, 138] width 131 height 11
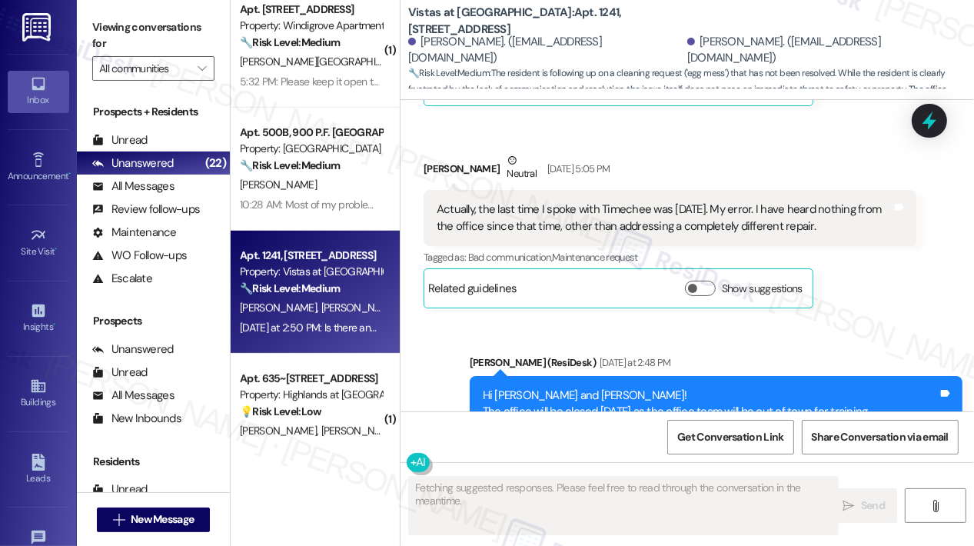
scroll to position [19639, 0]
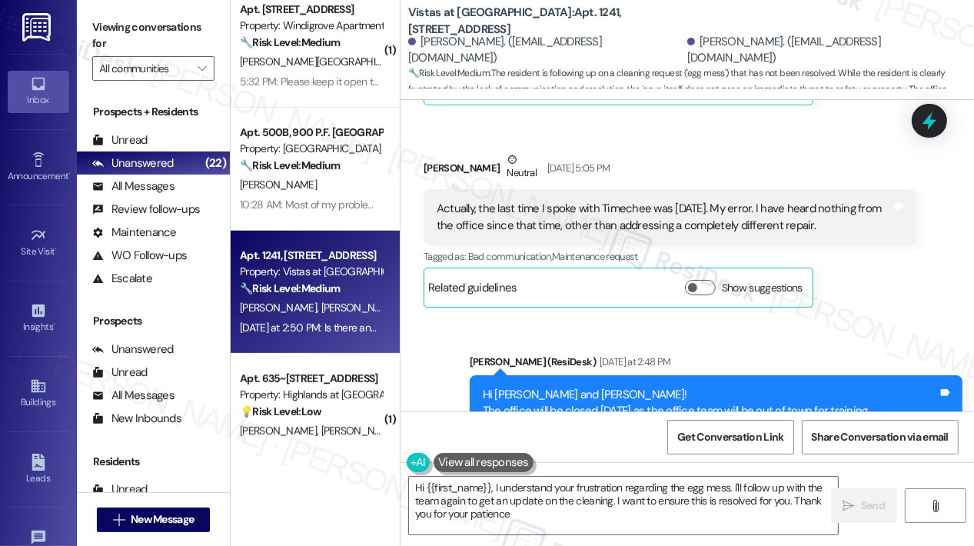
type textarea "Hi {{first_name}}, I understand your frustration regarding the egg mess. I'll f…"
click at [599, 522] on textarea "Hi {{first_name}}, I understand your frustration regarding the egg mess. I'll f…" at bounding box center [623, 506] width 429 height 58
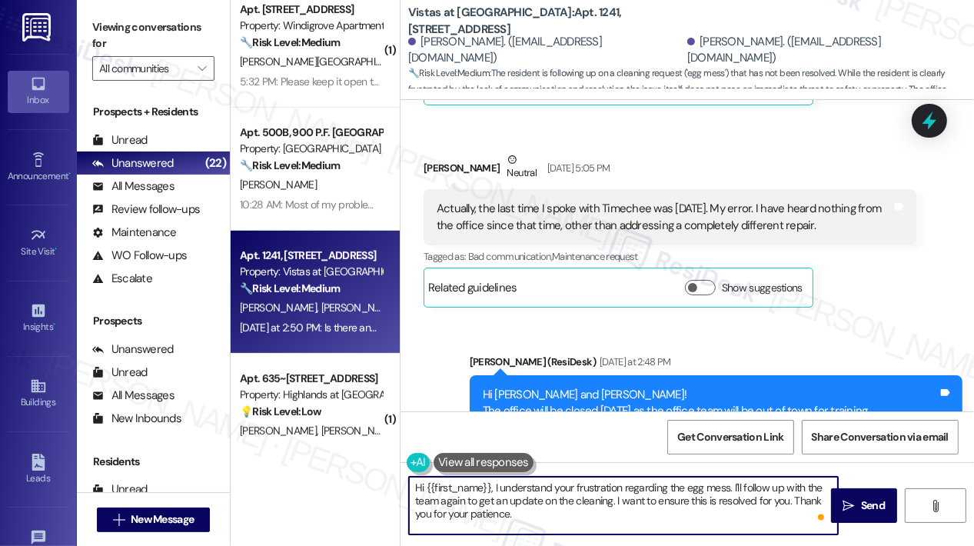
click at [601, 514] on textarea "Hi {{first_name}}, I understand your frustration regarding the egg mess. I'll f…" at bounding box center [623, 506] width 429 height 58
click at [602, 513] on textarea "Hi {{first_name}}, I understand your frustration regarding the egg mess. I'll f…" at bounding box center [623, 506] width 429 height 58
click at [693, 507] on textarea "Hi {{first_name}}, I understand your frustration regarding the egg mess. I'll f…" at bounding box center [623, 506] width 429 height 58
click at [873, 507] on span "Send" at bounding box center [873, 505] width 24 height 16
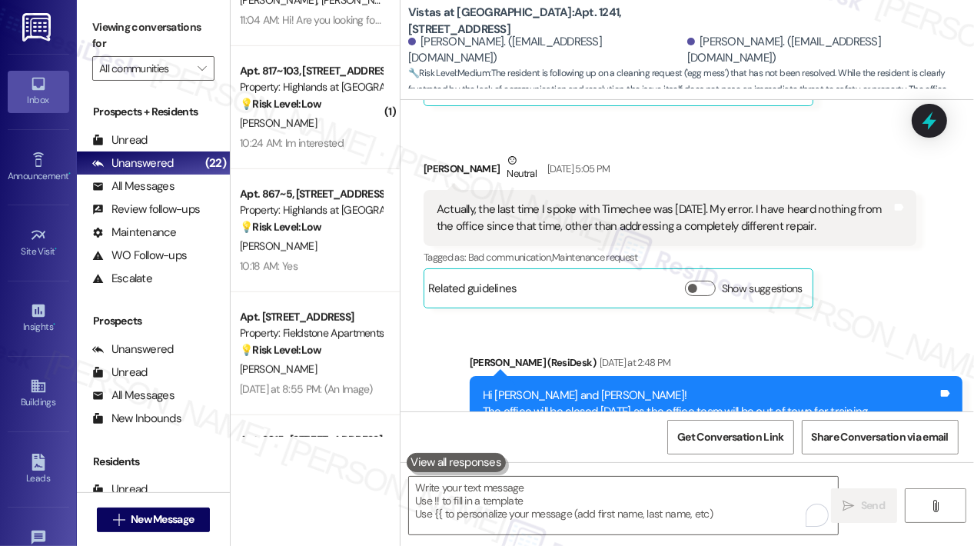
scroll to position [769, 0]
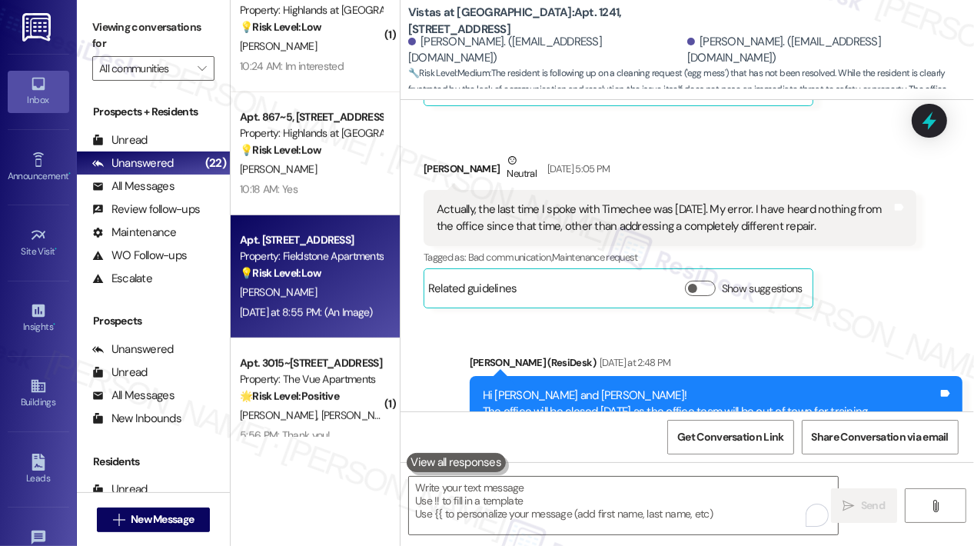
click at [315, 267] on strong "💡 Risk Level: Low" at bounding box center [280, 273] width 81 height 14
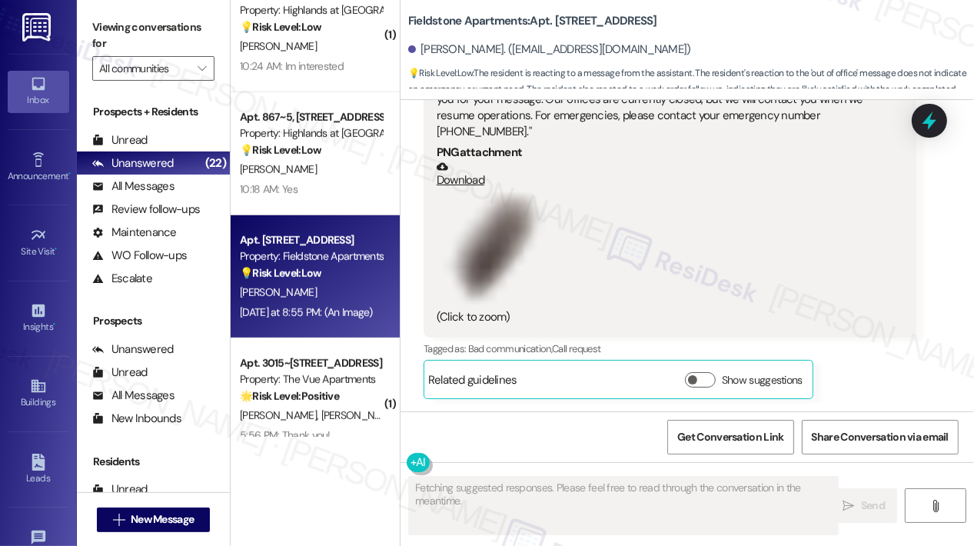
scroll to position [13287, 0]
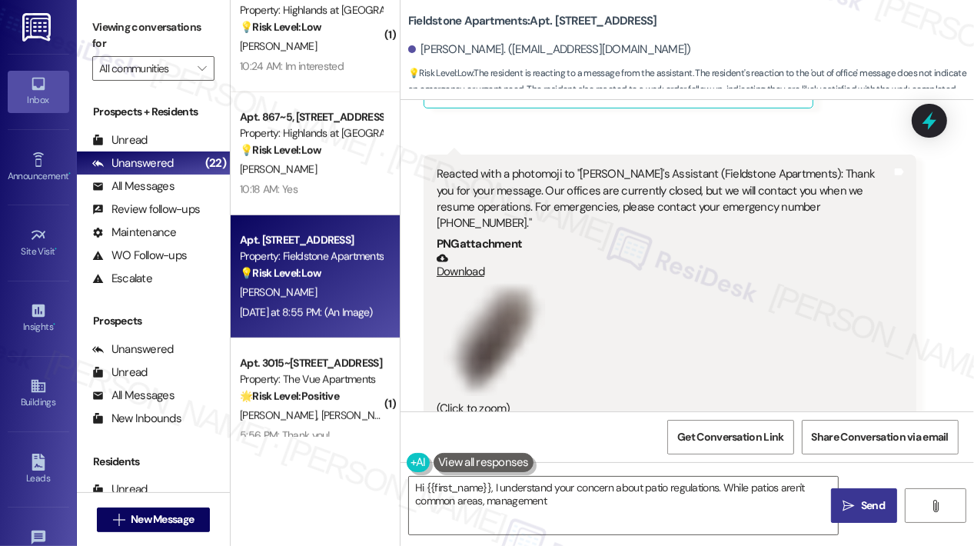
click at [890, 371] on div "[PERSON_NAME] Question [DATE] at 8:55 PM Reacted with a photomoji to "[PERSON_N…" at bounding box center [670, 323] width 493 height 336
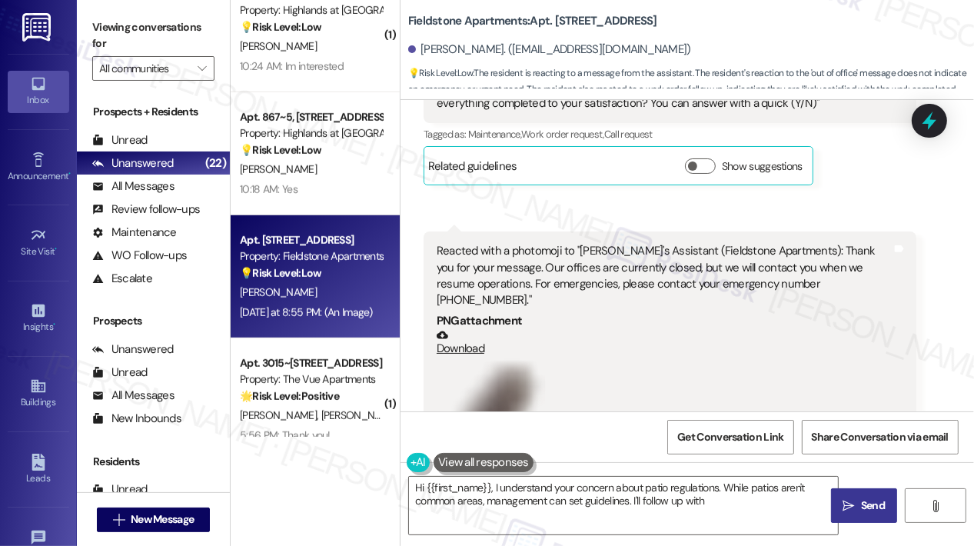
scroll to position [13133, 0]
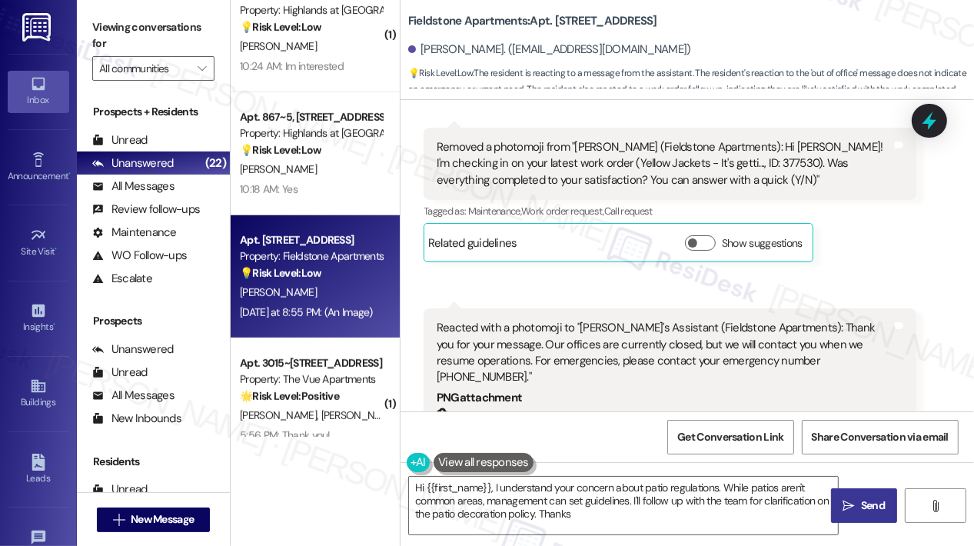
type textarea "Hi {{first_name}}, I understand your concern about patio regulations. While pat…"
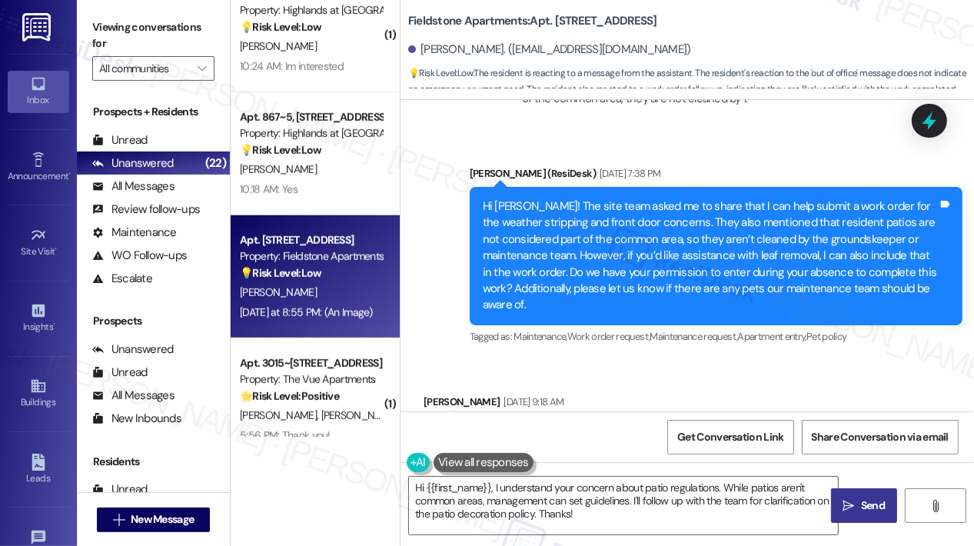
scroll to position [10827, 0]
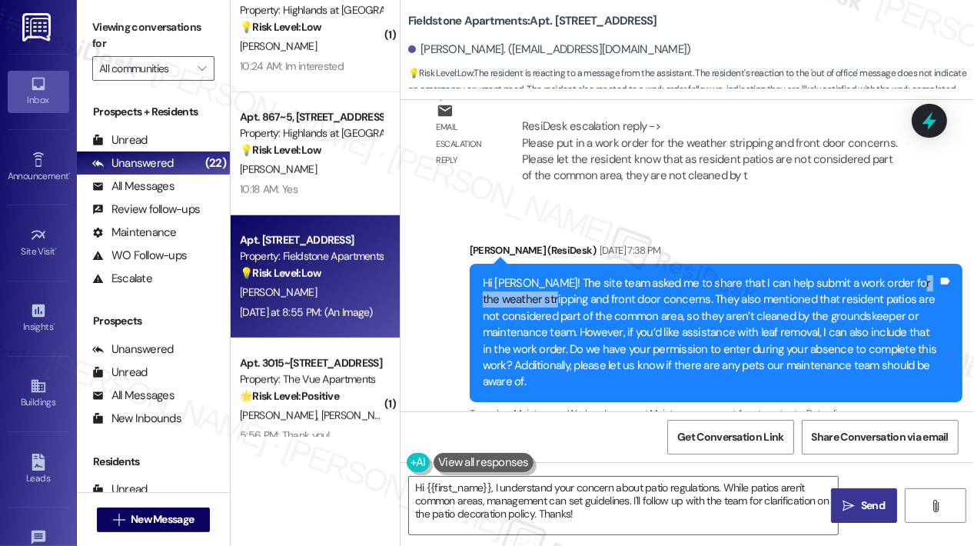
drag, startPoint x: 565, startPoint y: 239, endPoint x: 483, endPoint y: 240, distance: 82.3
click at [483, 275] on div "Hi [PERSON_NAME]! The site team asked me to share that I can help submit a work…" at bounding box center [710, 332] width 455 height 115
copy div "weather stripping"
click at [863, 141] on div "Email escalation reply ResiDesk Escalation - Reply From Site Team [DATE] 7:34 P…" at bounding box center [670, 141] width 516 height 134
click at [926, 125] on icon at bounding box center [929, 121] width 26 height 26
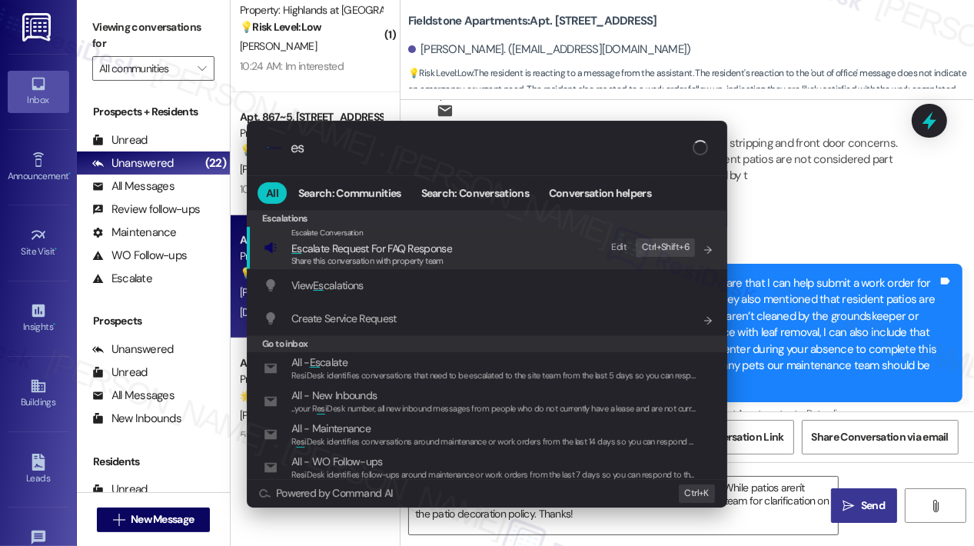
type input "e"
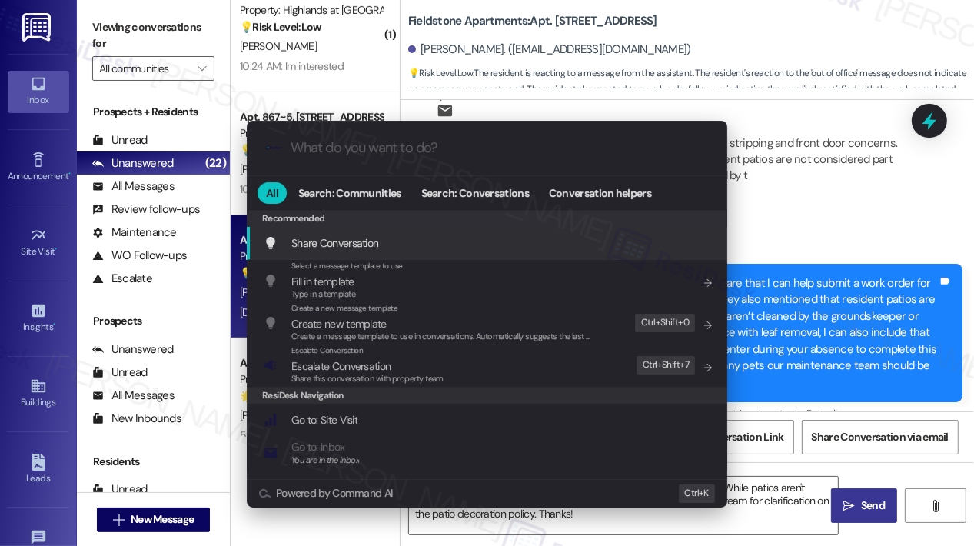
click at [845, 168] on div ".cls-1{fill:#0a055f;}.cls-2{fill:#0cc4c4;} resideskLogoBlueOrange All Search: C…" at bounding box center [487, 273] width 974 height 546
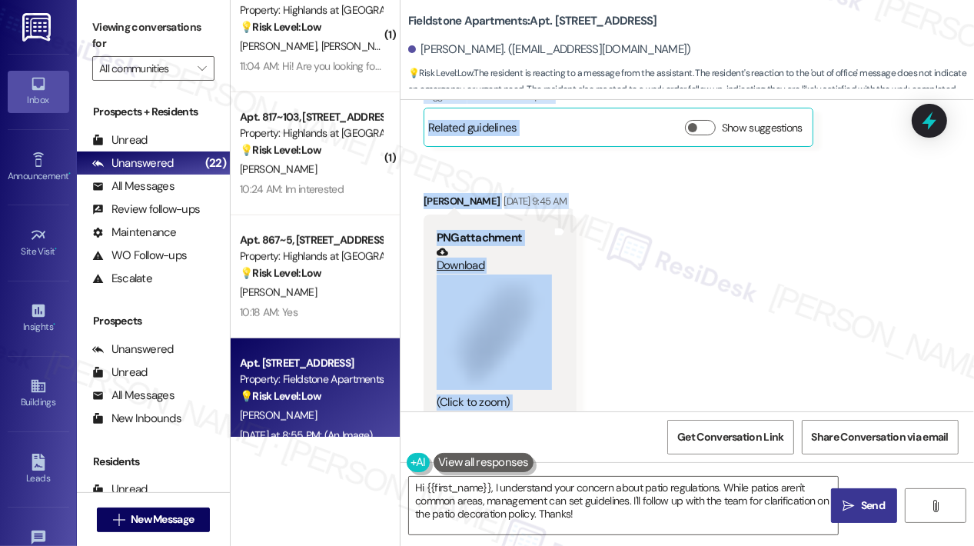
scroll to position [9597, 0]
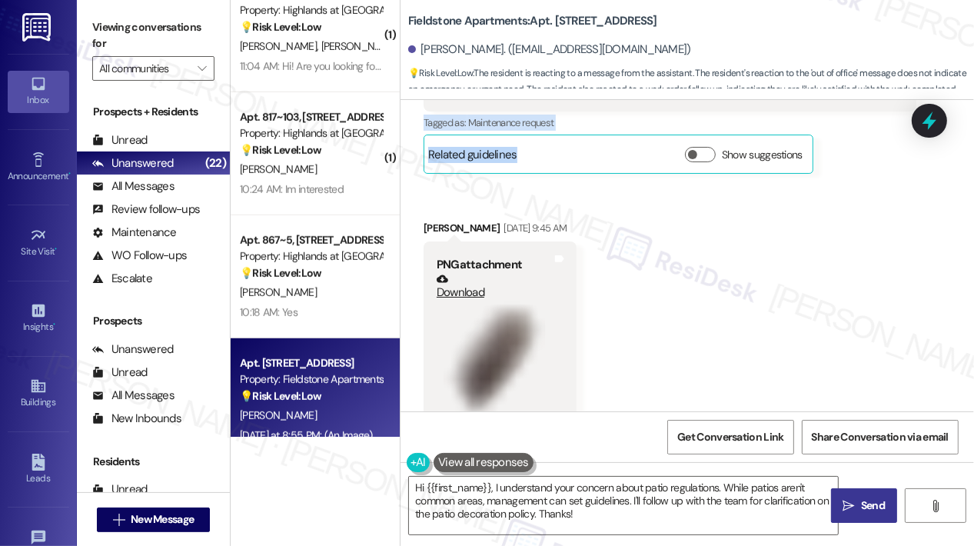
drag, startPoint x: 437, startPoint y: 314, endPoint x: 685, endPoint y: 175, distance: 284.7
click at [685, 175] on div "Survey, sent via SMS Residesk Automated Survey [DATE] 12:21 PM Hi [PERSON_NAME]…" at bounding box center [688, 255] width 574 height 311
copy div "No. He's coming back on the 16th. I think that weather stripping on front door …"
click at [932, 117] on icon at bounding box center [929, 121] width 26 height 26
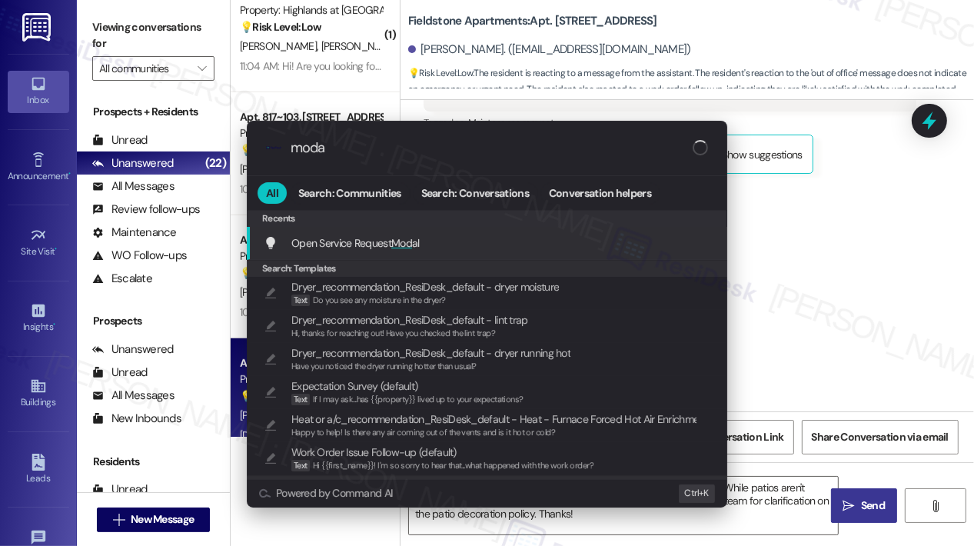
type input "modal"
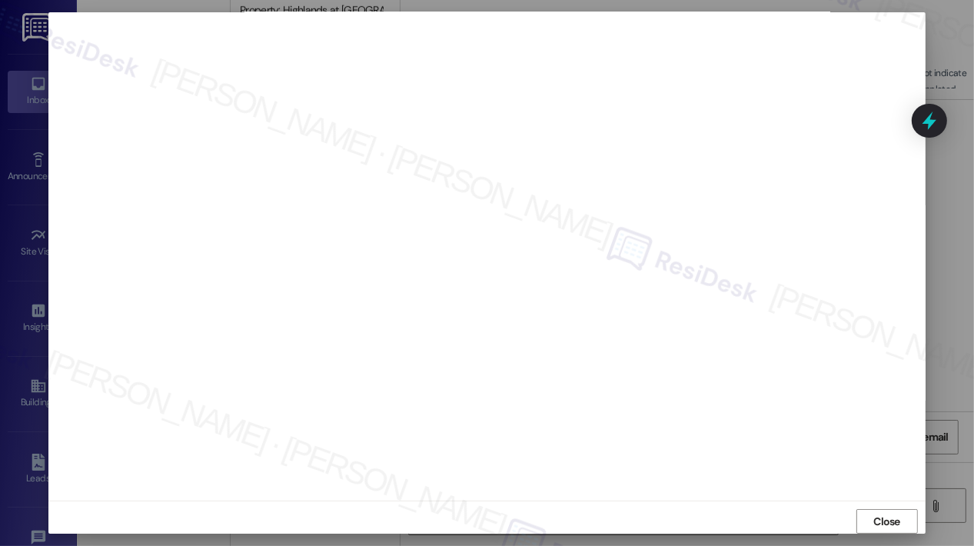
scroll to position [0, 0]
click at [876, 517] on span "Close" at bounding box center [886, 525] width 27 height 16
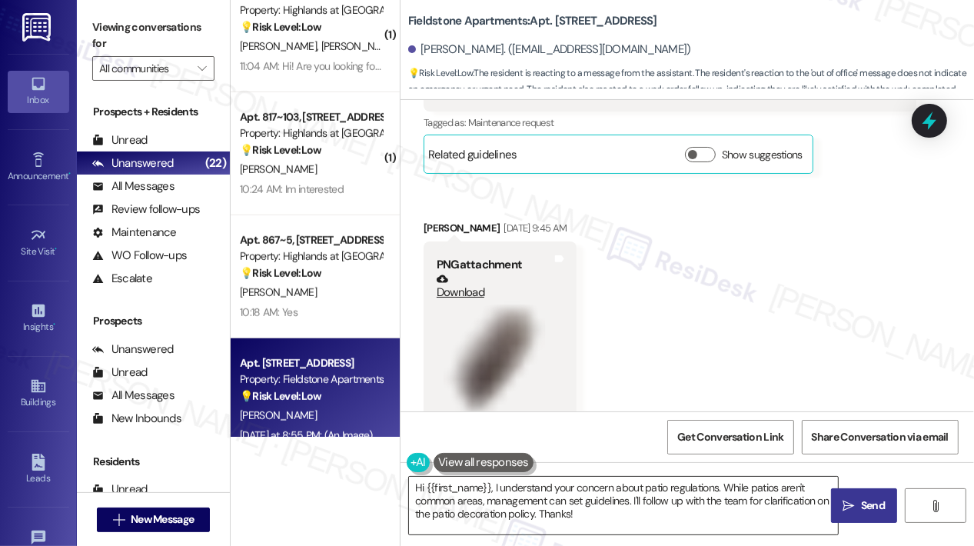
drag, startPoint x: 625, startPoint y: 514, endPoint x: 560, endPoint y: 516, distance: 64.6
click at [431, 496] on textarea "Hi {{first_name}}, I understand your concern about patio regulations. While pat…" at bounding box center [623, 506] width 429 height 58
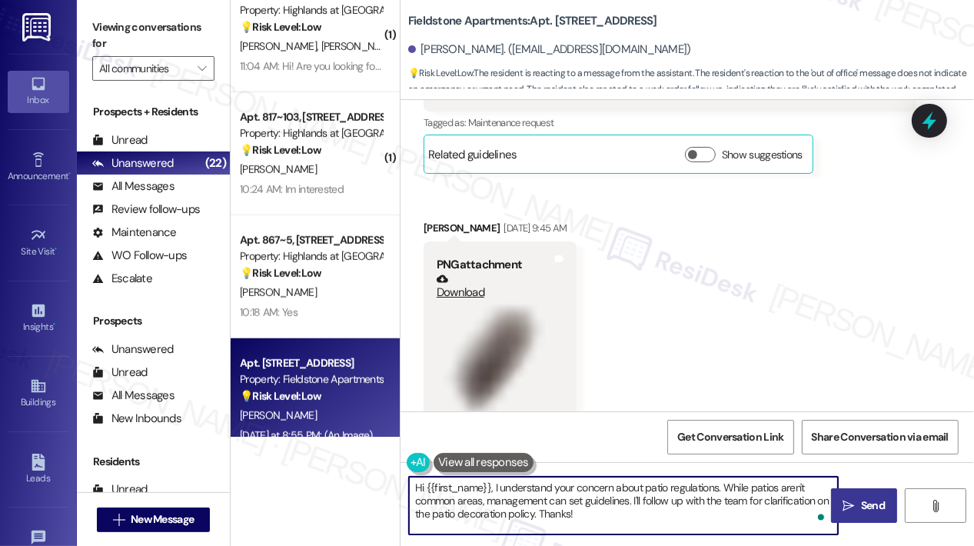
click at [414, 487] on textarea "Hi {{first_name}}, I understand your concern about patio regulations. While pat…" at bounding box center [623, 506] width 429 height 58
paste textarea "[PERSON_NAME], just a quick update—I’ve submitted the following work orders for…"
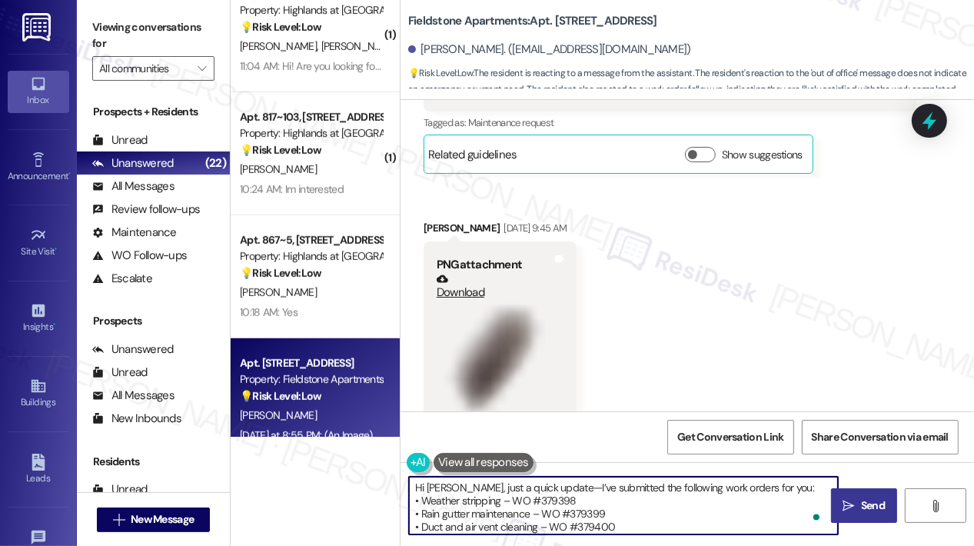
scroll to position [12, 0]
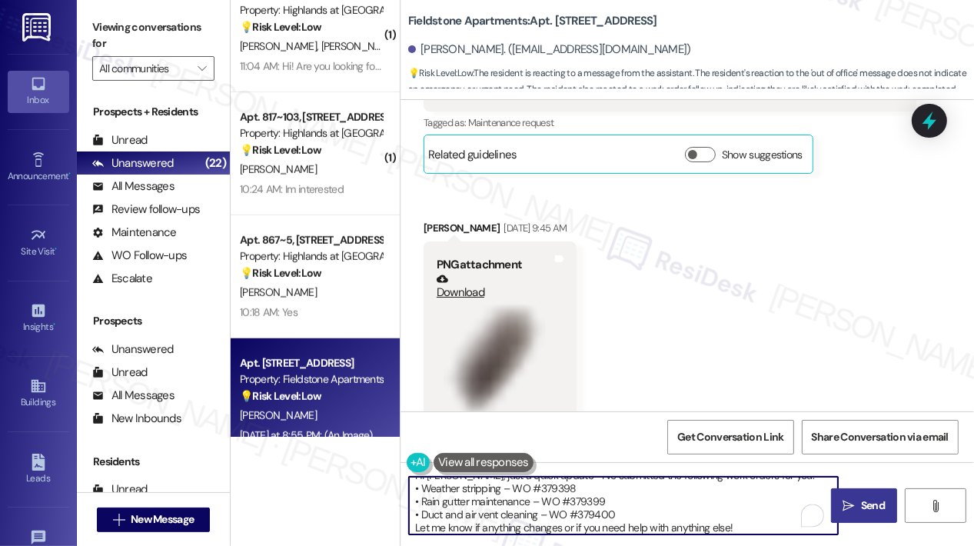
type textarea "Hi [PERSON_NAME], just a quick update—I’ve submitted the following work orders …"
click at [483, 315] on button "Zoom image" at bounding box center [494, 358] width 115 height 115
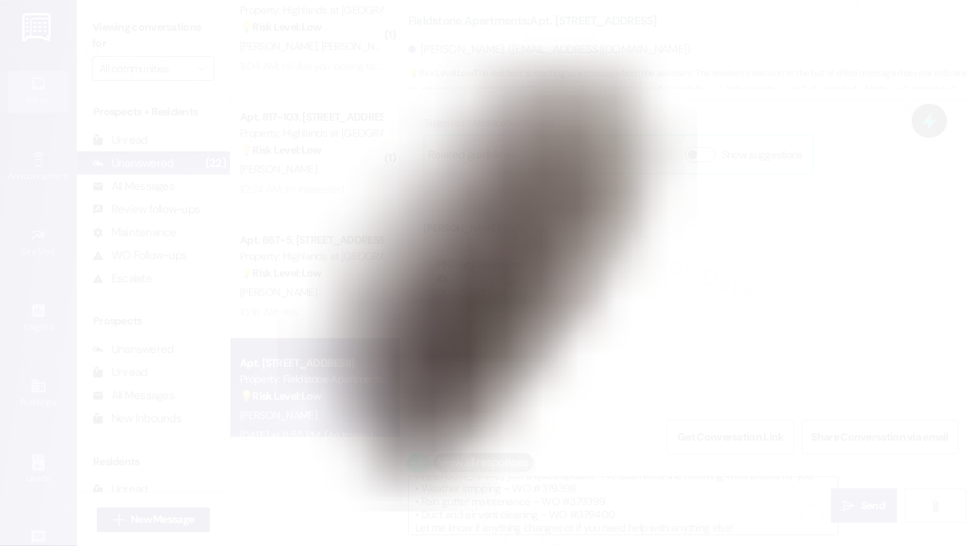
click at [484, 315] on button "Unzoom image" at bounding box center [487, 273] width 974 height 546
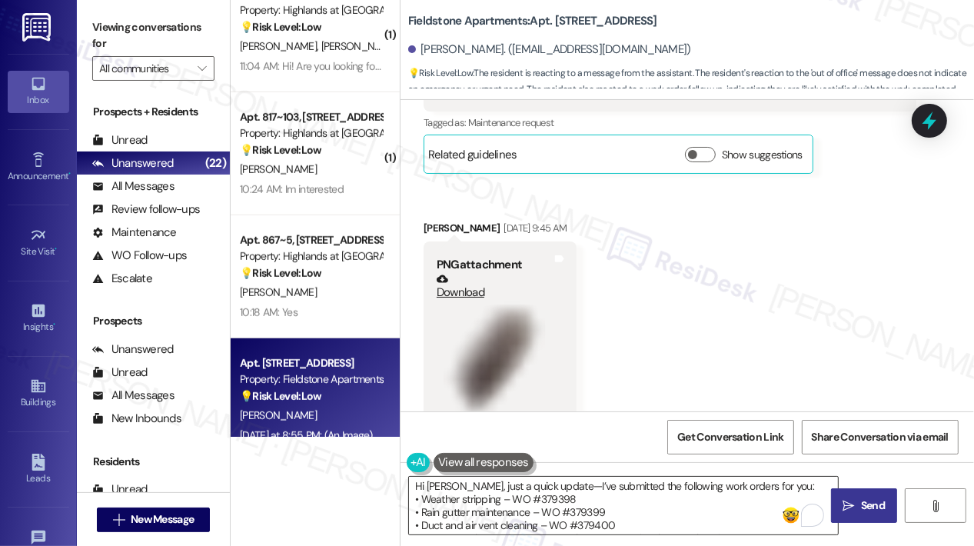
scroll to position [0, 0]
click at [655, 514] on textarea "Hi [PERSON_NAME], just a quick update—I’ve submitted the following work orders …" at bounding box center [623, 506] width 429 height 58
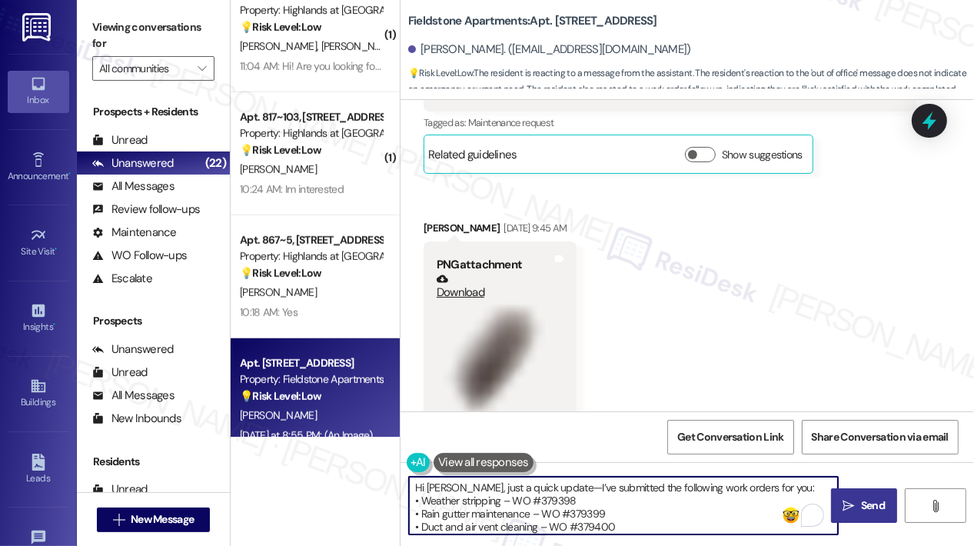
click at [652, 514] on textarea "Hi [PERSON_NAME], just a quick update—I’ve submitted the following work orders …" at bounding box center [623, 506] width 429 height 58
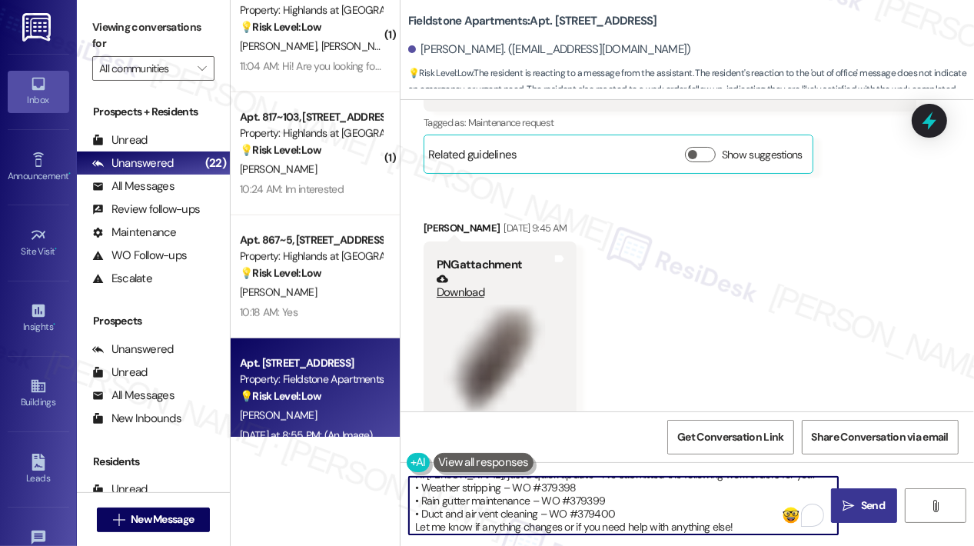
scroll to position [16, 0]
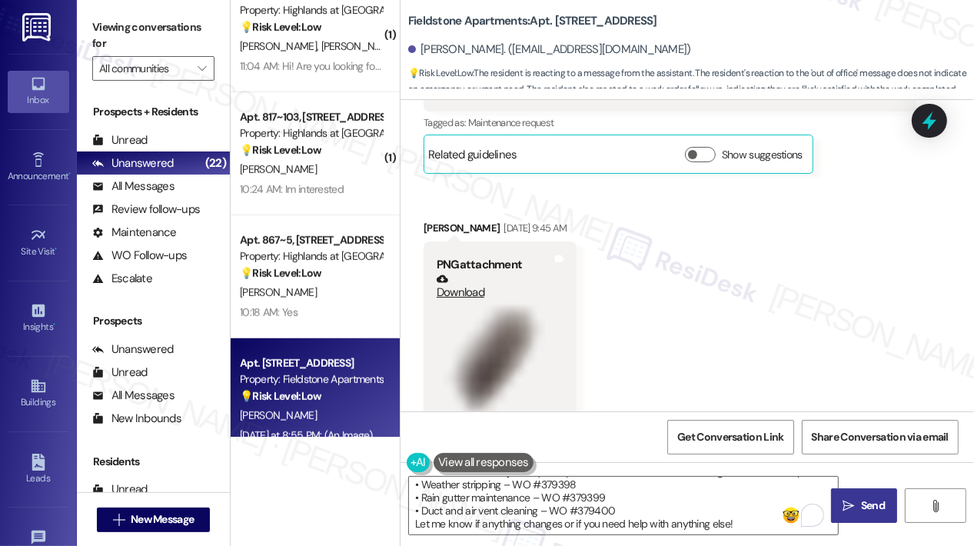
click at [871, 507] on span "Send" at bounding box center [873, 505] width 24 height 16
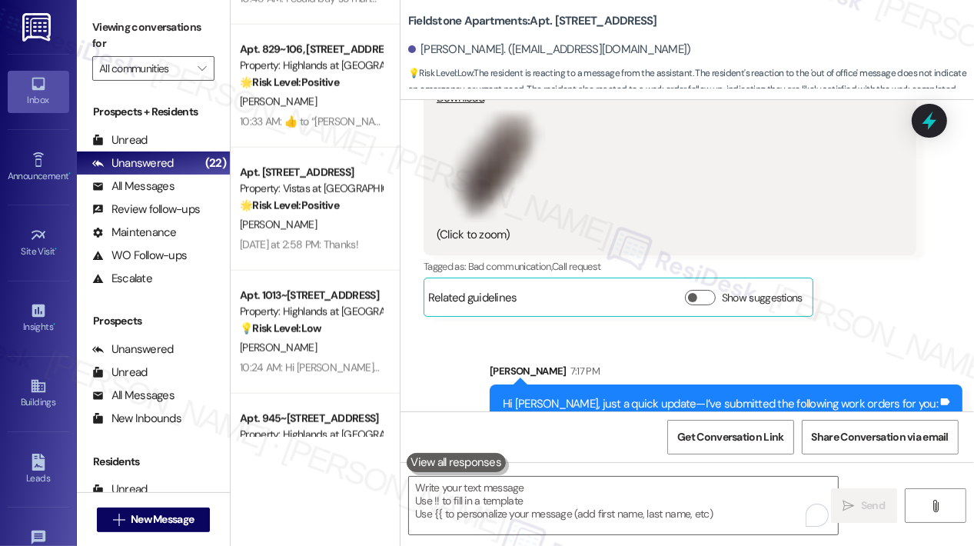
scroll to position [1615, 0]
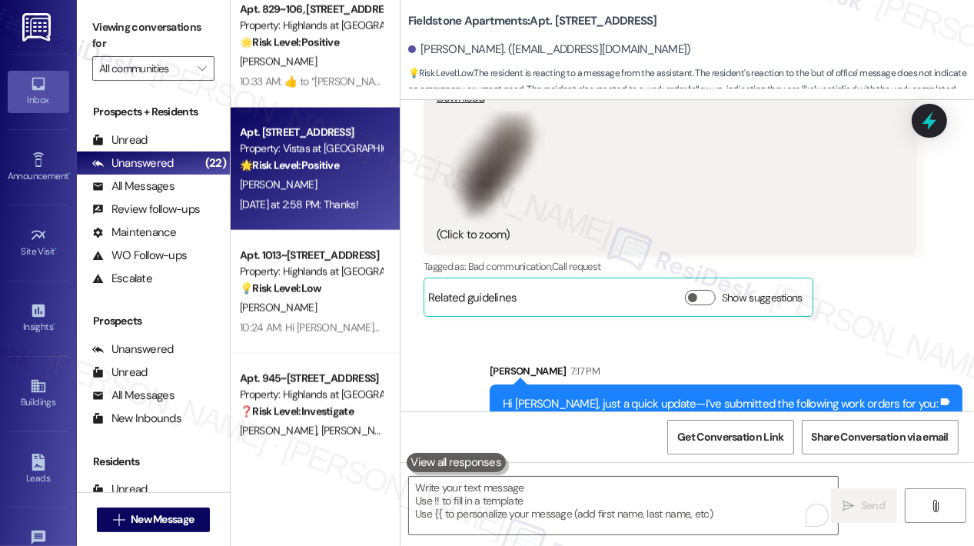
click at [321, 207] on div "[DATE] at 2:58 PM: Thanks! [DATE] at 2:58 PM: Thanks!" at bounding box center [299, 205] width 118 height 14
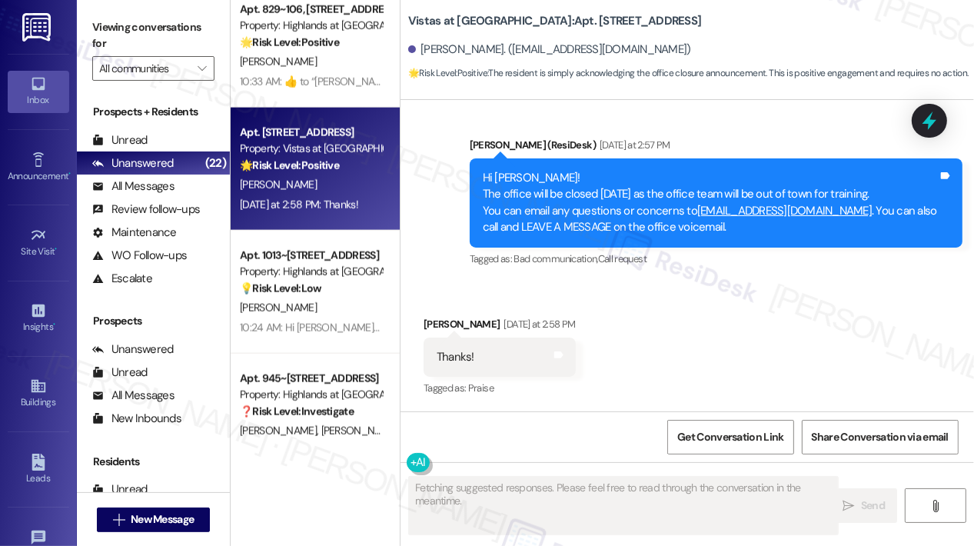
type textarea "Fetching suggested responses. Please feel free to read through the conversation…"
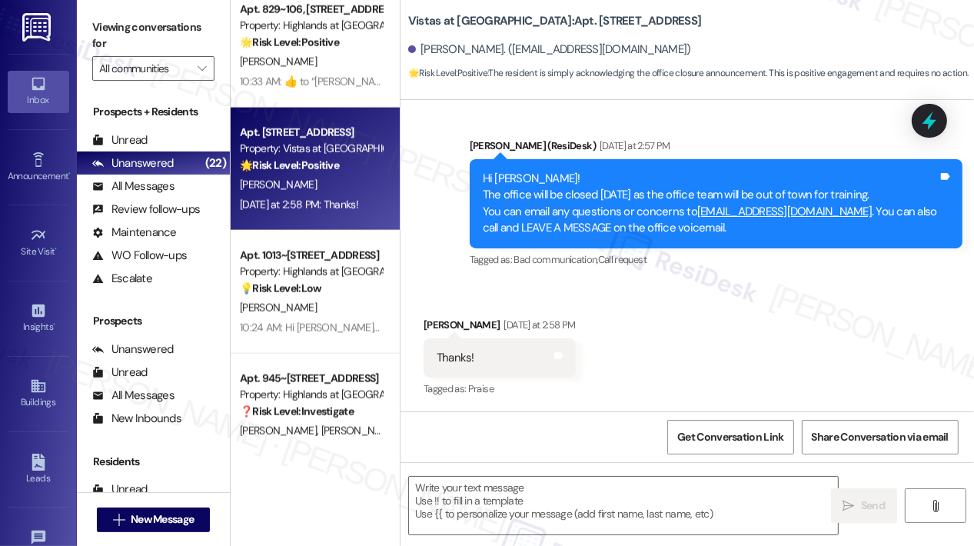
click at [669, 327] on div "Received via SMS [PERSON_NAME] [DATE] at 2:58 PM Thanks! Tags and notes Tagged …" at bounding box center [688, 347] width 574 height 130
click at [594, 501] on textarea at bounding box center [623, 506] width 429 height 58
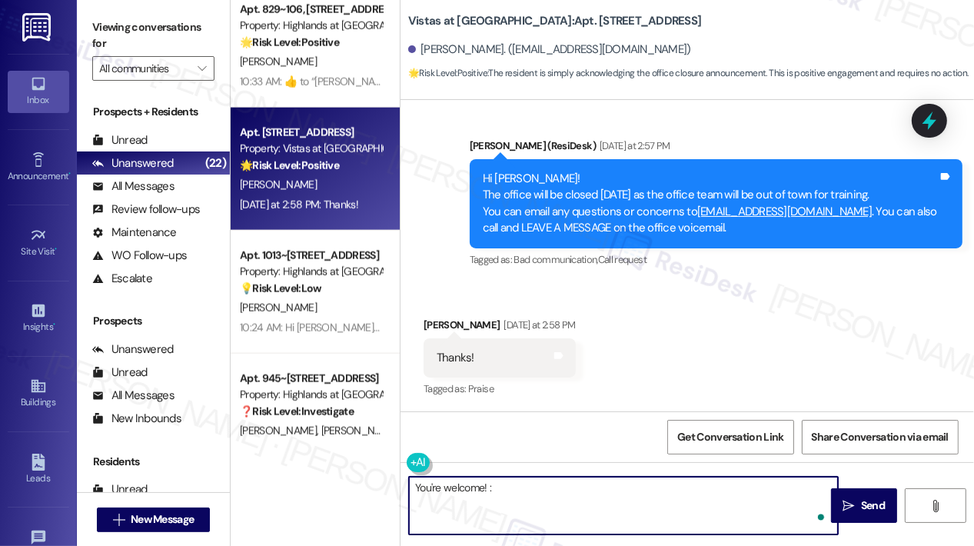
type textarea "You're welcome! :)"
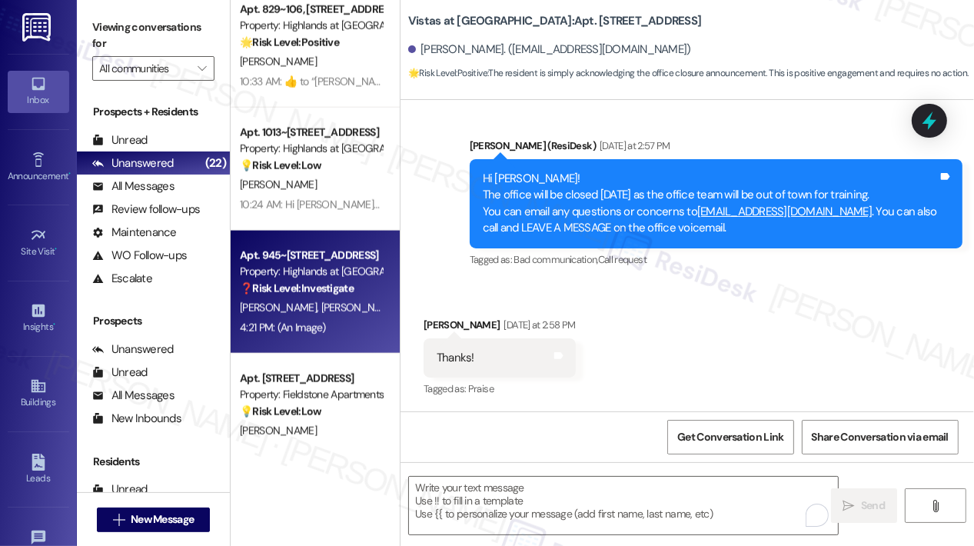
click at [356, 316] on div "[PERSON_NAME] [PERSON_NAME]" at bounding box center [310, 307] width 145 height 19
type textarea "Fetching suggested responses. Please feel free to read through the conversation…"
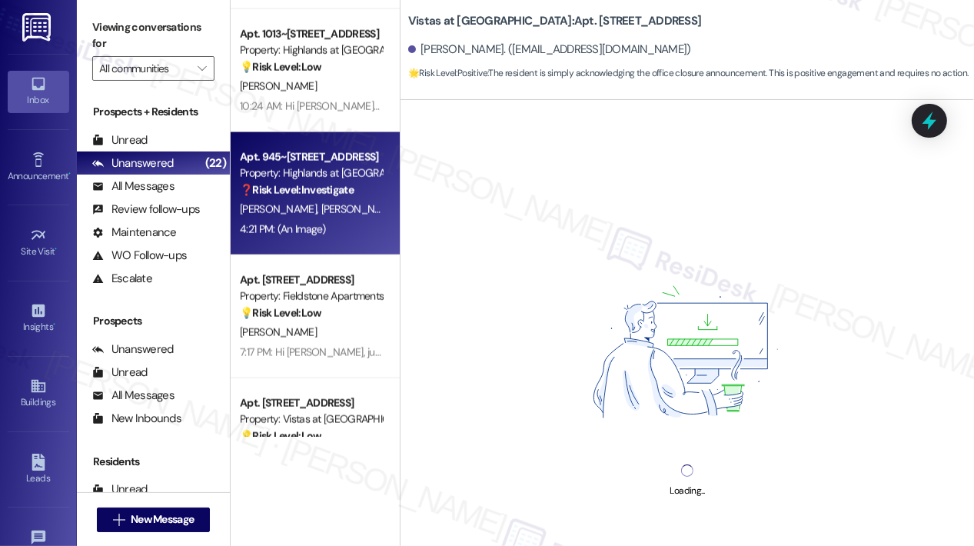
scroll to position [1845, 0]
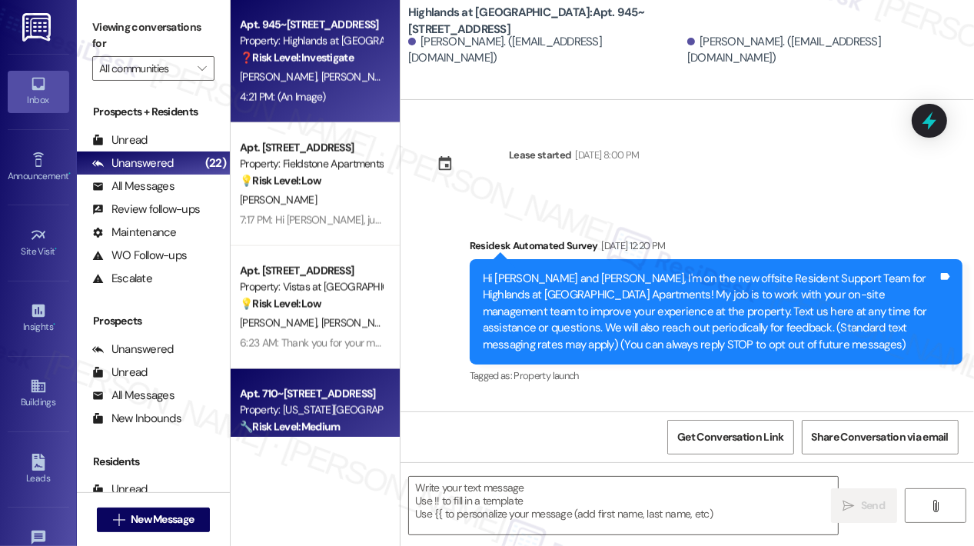
click at [348, 459] on div "[DATE] at 9:05 AM: Hey [PERSON_NAME], we appreciate your text! We'll be back at…" at bounding box center [587, 466] width 694 height 14
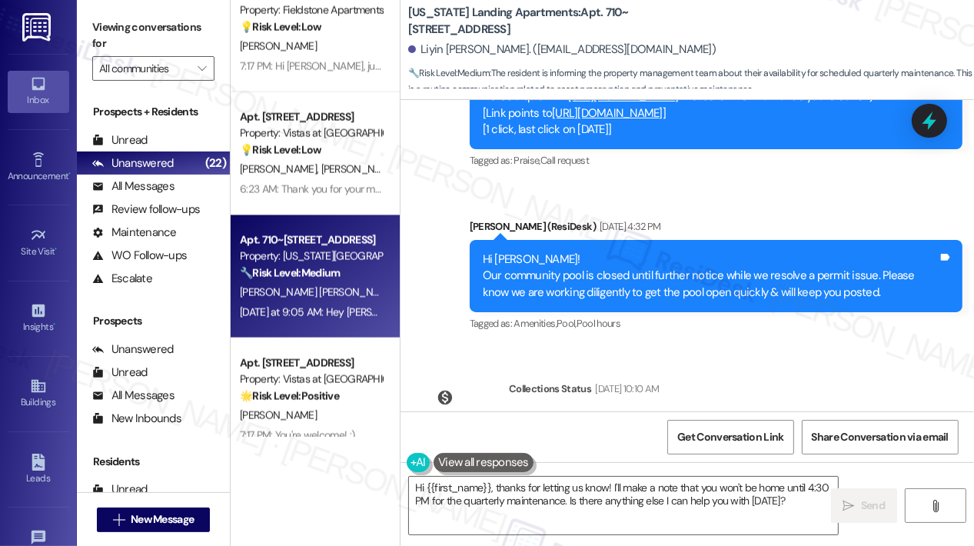
scroll to position [1222, 0]
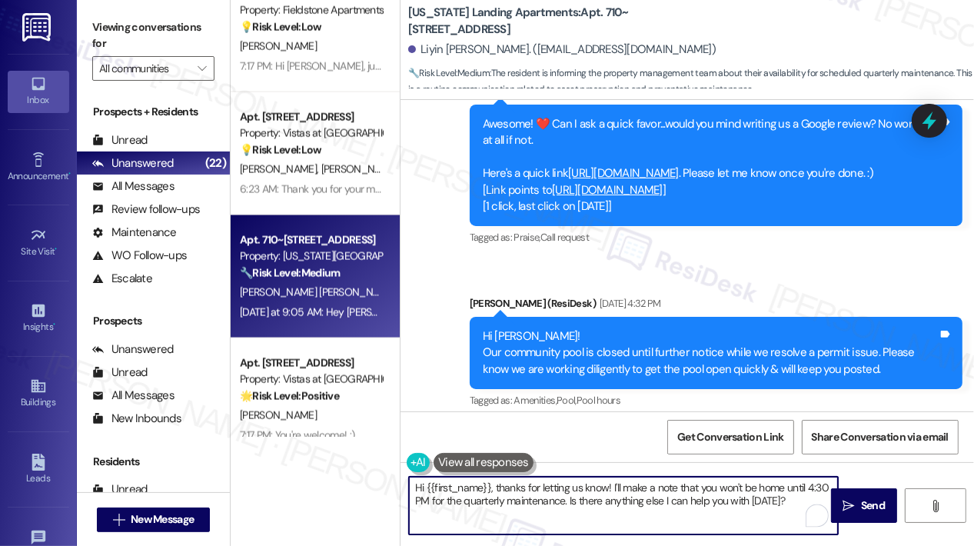
drag, startPoint x: 612, startPoint y: 487, endPoint x: 567, endPoint y: 503, distance: 47.4
click at [567, 503] on textarea "Hi {{first_name}}, thanks for letting us know! I'll make a note that you won't …" at bounding box center [623, 506] width 429 height 58
type textarea "Hi {{first_name}}, thanks for letting us know! Is there anything else I can hel…"
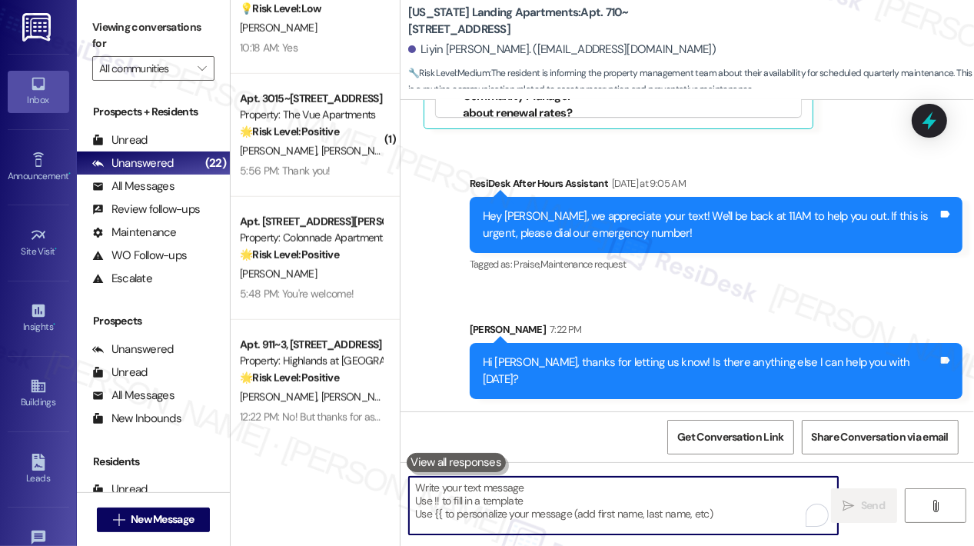
scroll to position [1024, 0]
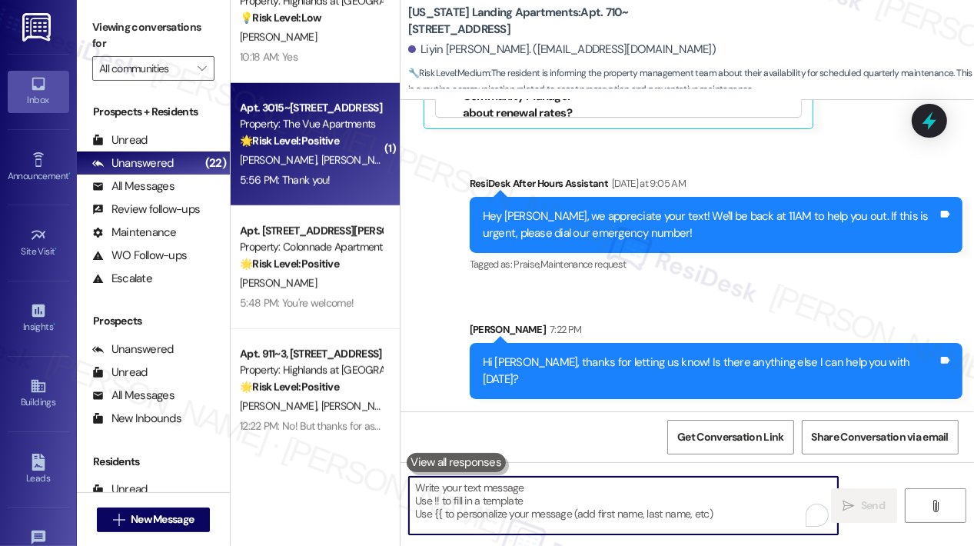
click at [338, 187] on div "5:56 PM: Thank you! 5:56 PM: Thank you!" at bounding box center [310, 180] width 145 height 19
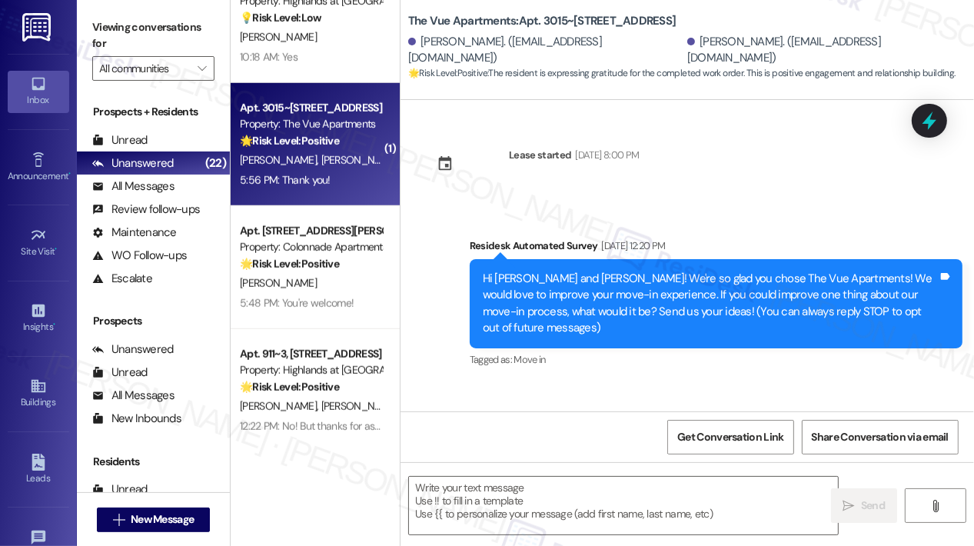
scroll to position [3857, 0]
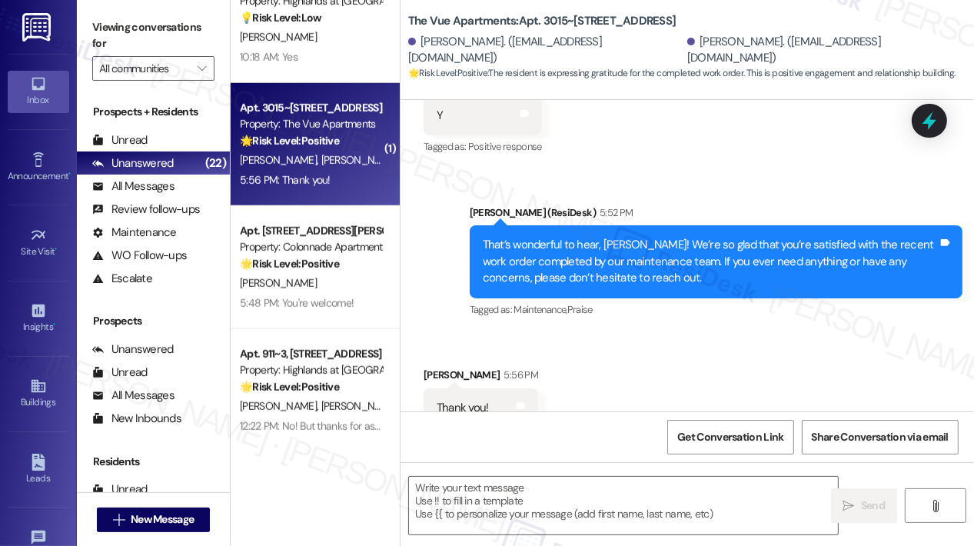
type textarea "Fetching suggested responses. Please feel free to read through the conversation…"
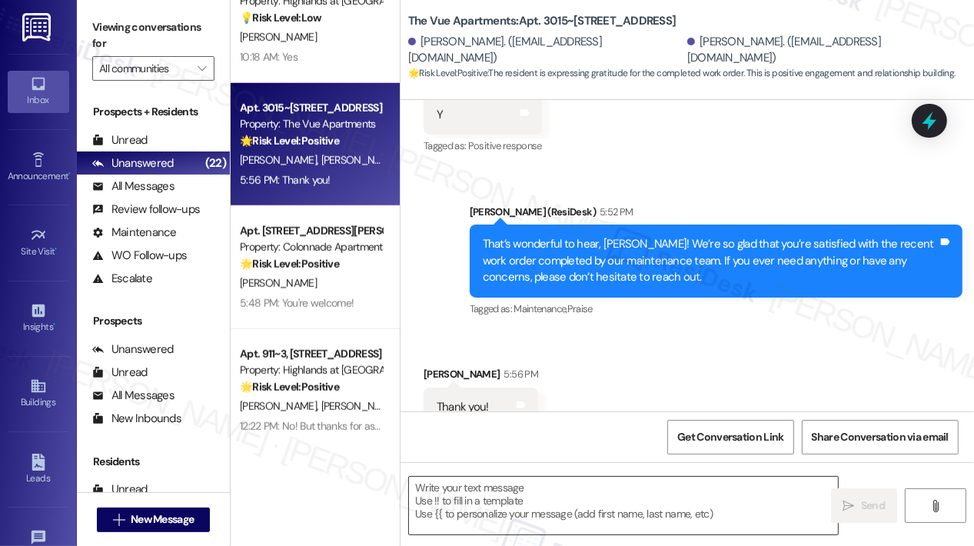
click at [597, 513] on textarea at bounding box center [623, 506] width 429 height 58
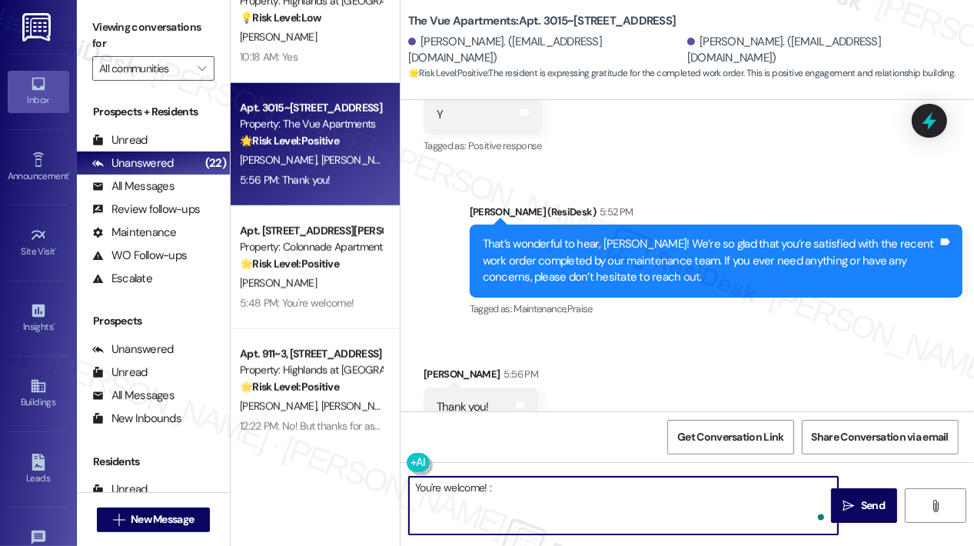
type textarea "You're welcome! :)"
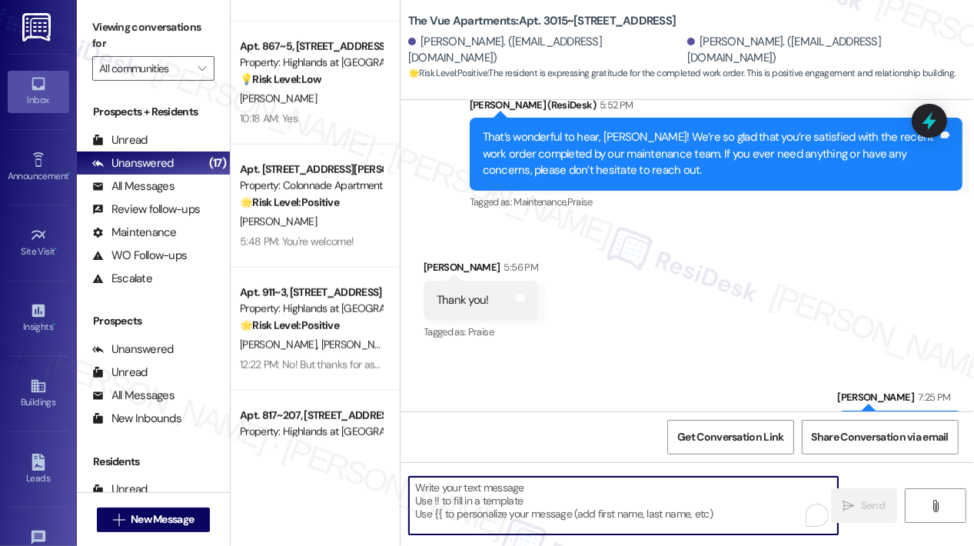
scroll to position [963, 0]
